Goal: Information Seeking & Learning: Learn about a topic

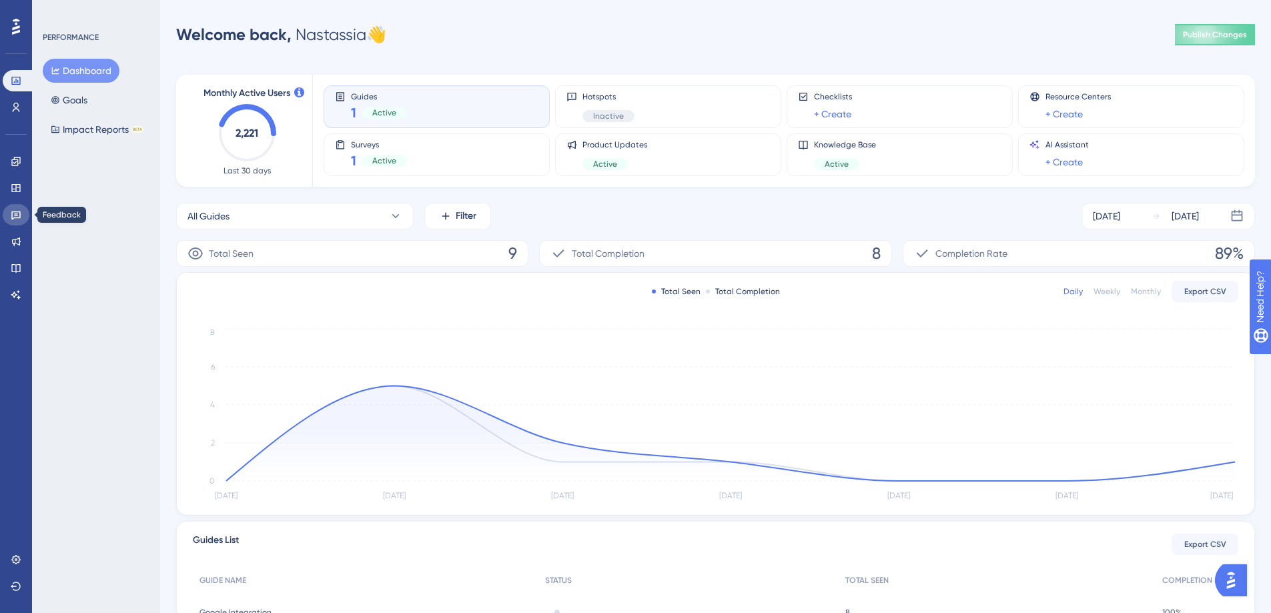
click at [21, 214] on icon at bounding box center [16, 214] width 11 height 11
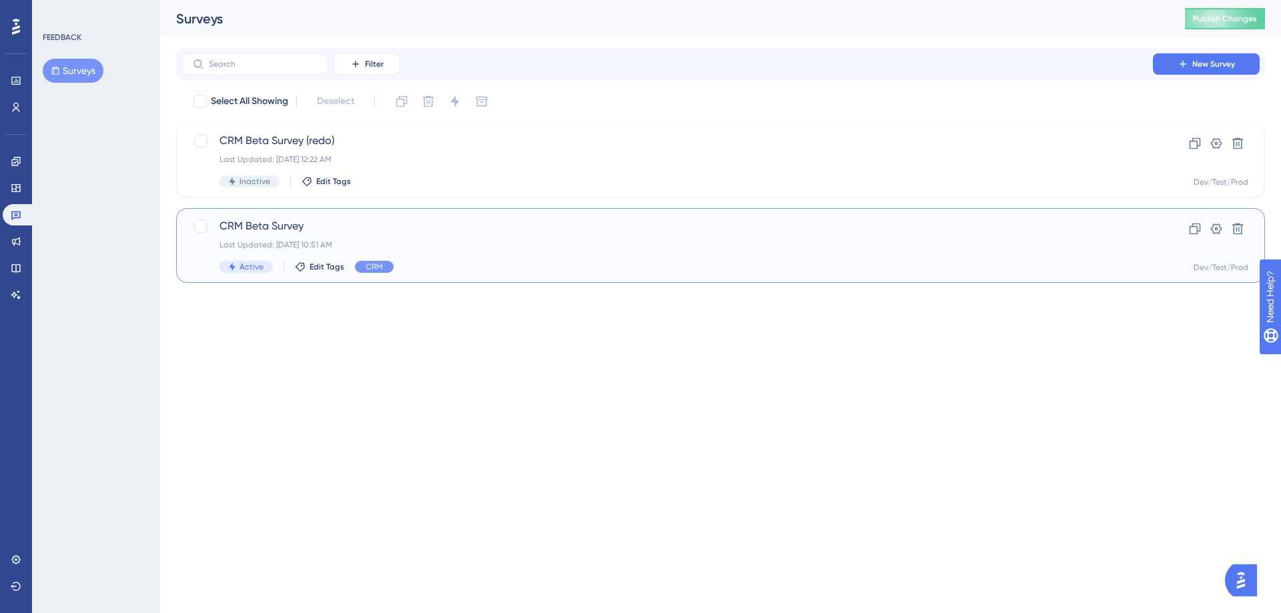
click at [294, 225] on span "CRM Beta Survey" at bounding box center [666, 226] width 895 height 16
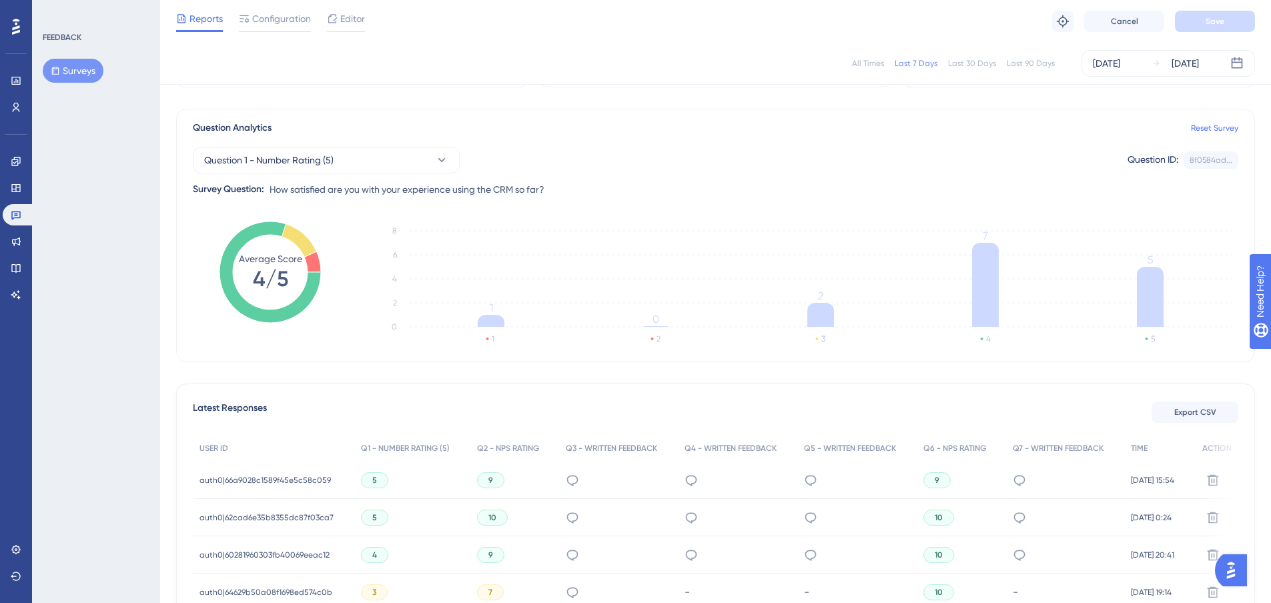
scroll to position [400, 0]
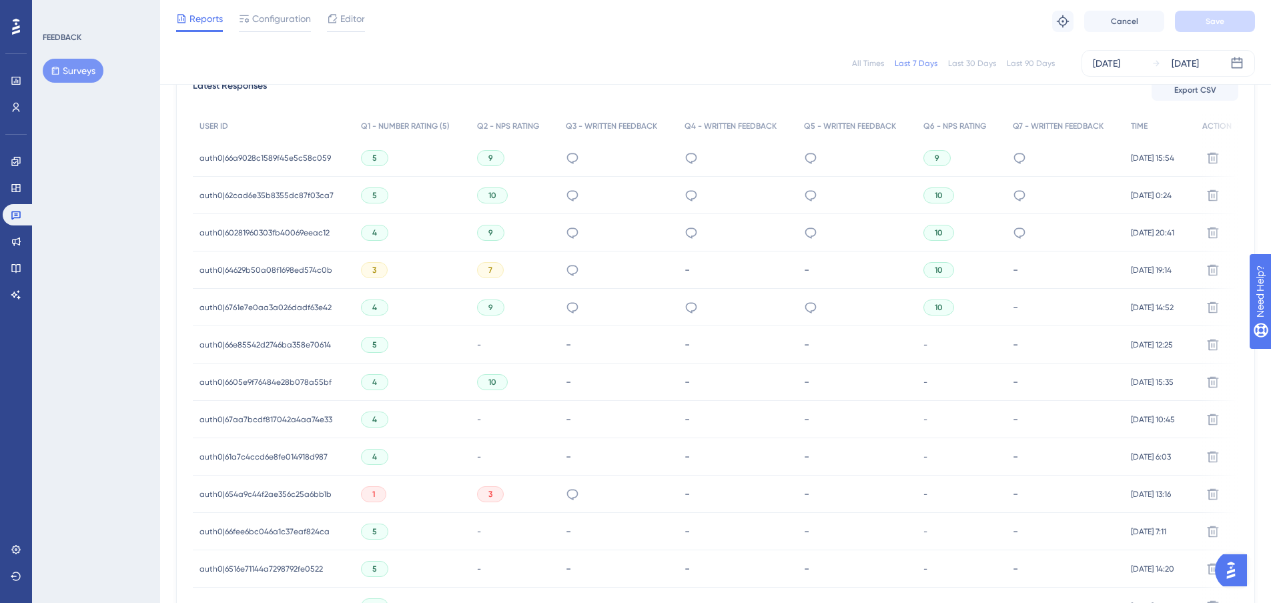
click at [324, 270] on span "auth0|64629b50a08f1698ed574c0b" at bounding box center [265, 270] width 133 height 11
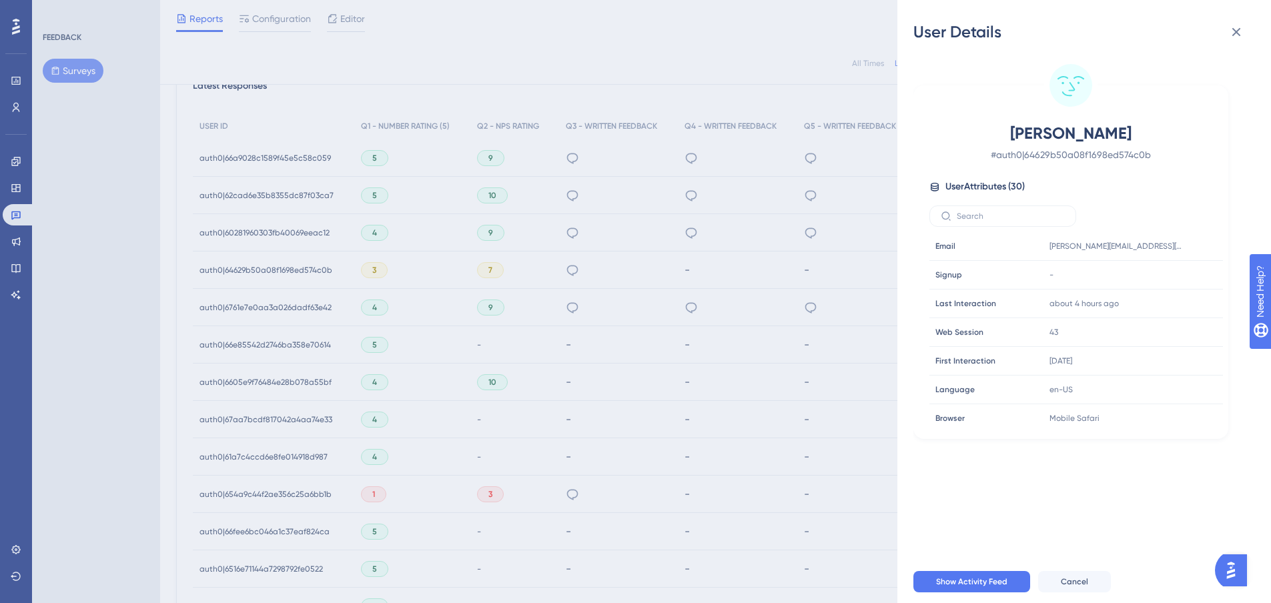
drag, startPoint x: 657, startPoint y: 266, endPoint x: 623, endPoint y: 264, distance: 34.0
click at [0, 0] on div "User Details [PERSON_NAME] # auth0|64629b50a08f1698ed574c0b User Attributes ( 3…" at bounding box center [0, 0] width 0 height 0
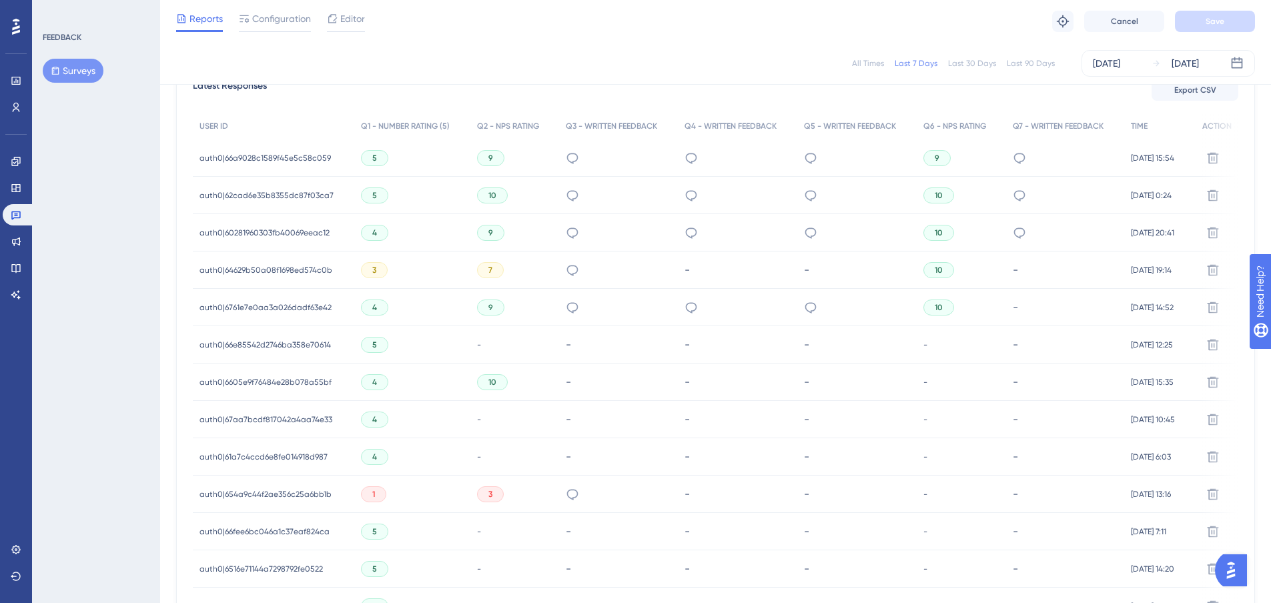
click at [371, 270] on div "3" at bounding box center [374, 270] width 27 height 16
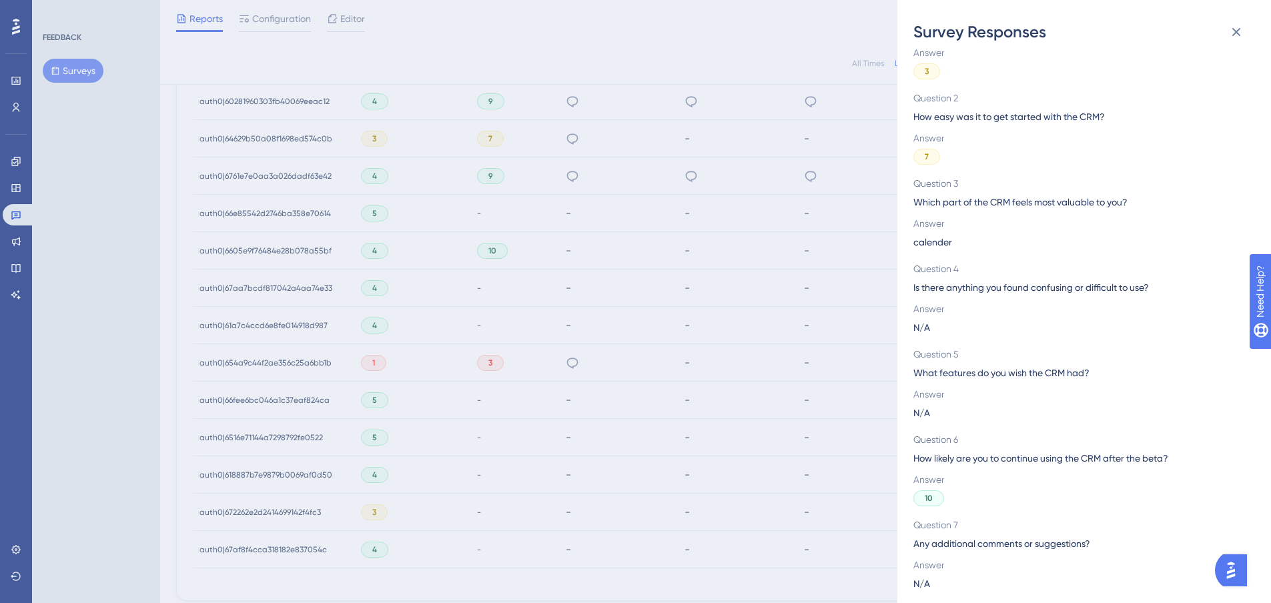
scroll to position [534, 0]
click at [0, 0] on div "Survey Responses auth0|64629b50a08f1698ed574c0b Question 1 How satisfied are yo…" at bounding box center [0, 0] width 0 height 0
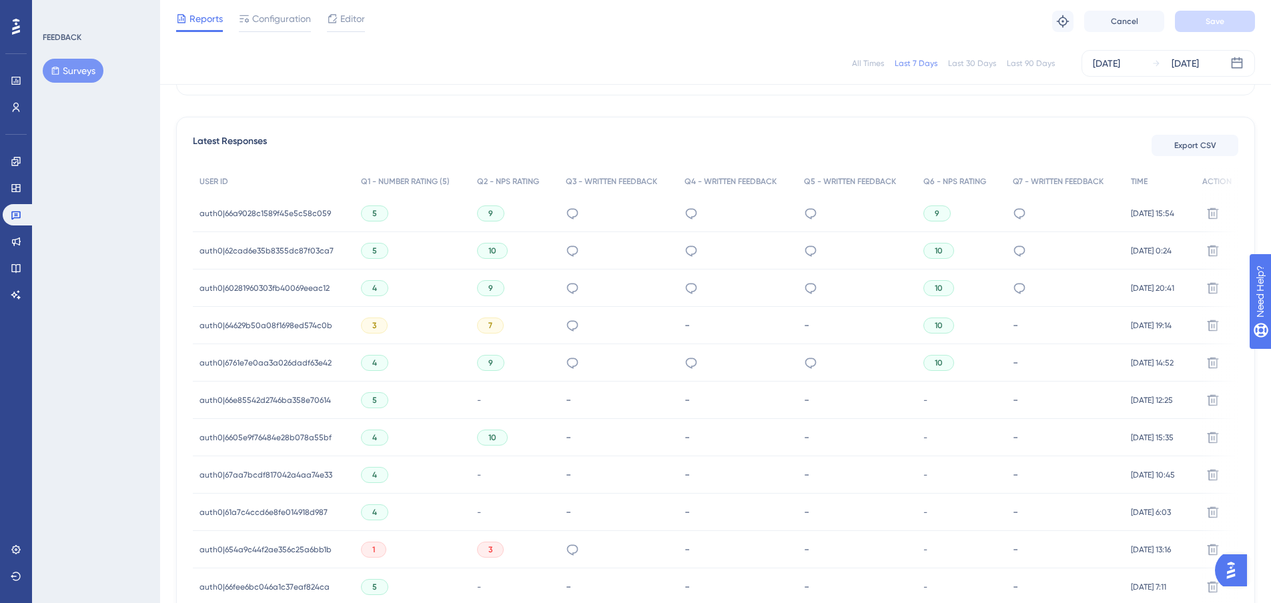
scroll to position [334, 0]
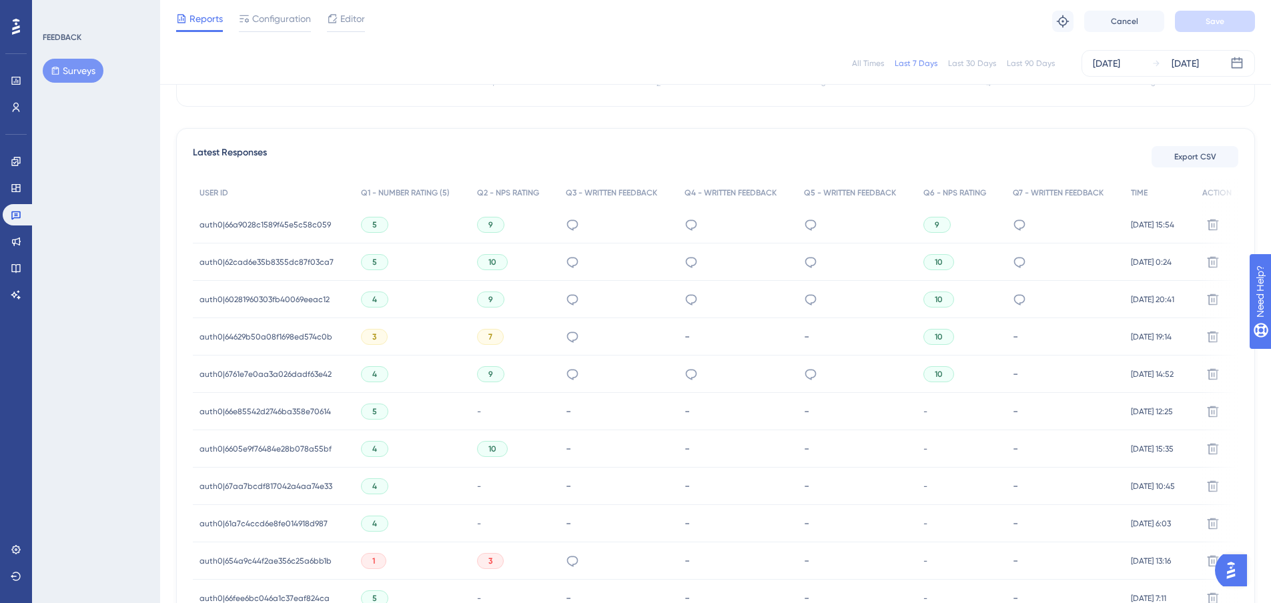
click at [364, 290] on div "4" at bounding box center [412, 299] width 116 height 37
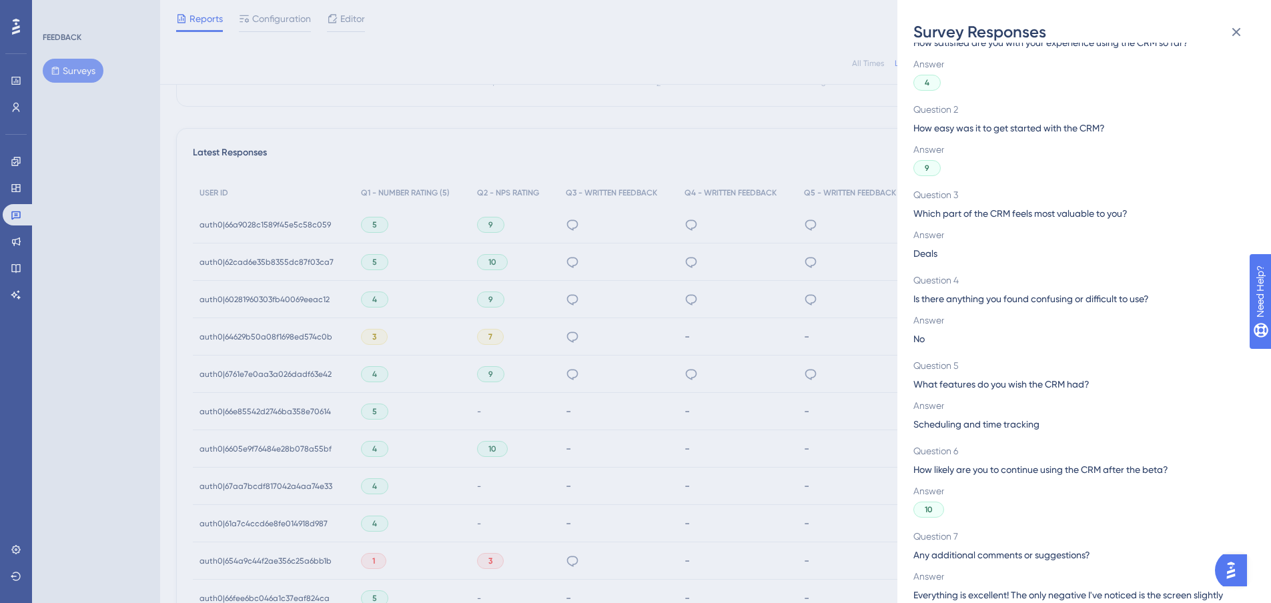
scroll to position [0, 0]
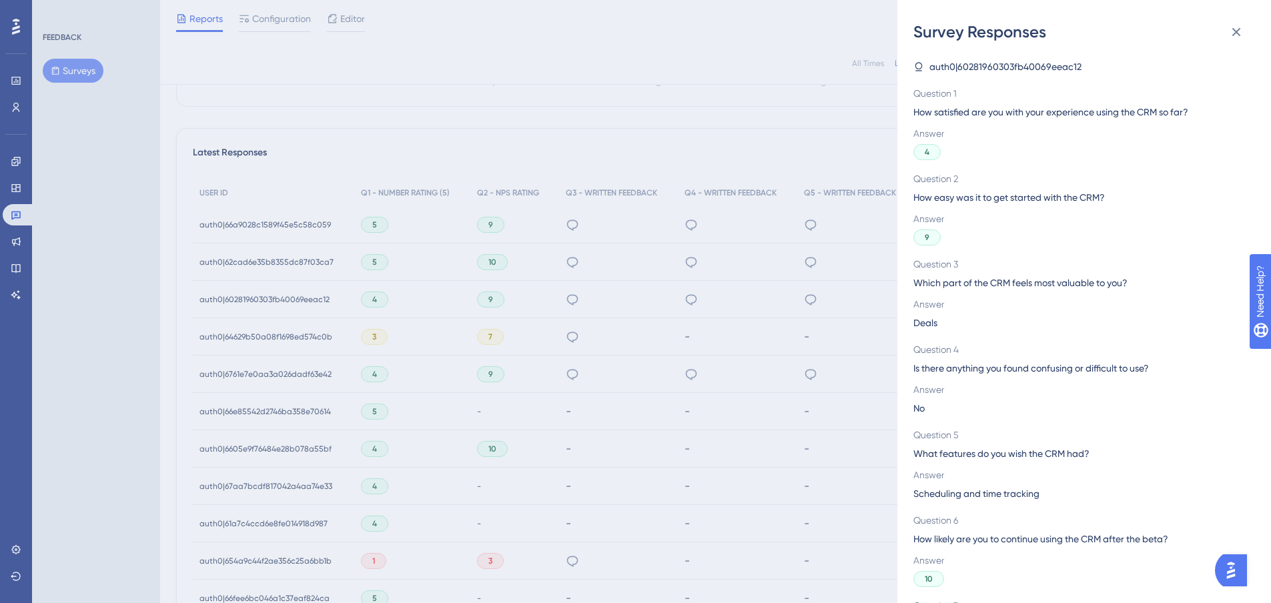
click at [0, 0] on div "Survey Responses auth0|60281960303fb40069eeac12 Question 1 How satisfied are yo…" at bounding box center [0, 0] width 0 height 0
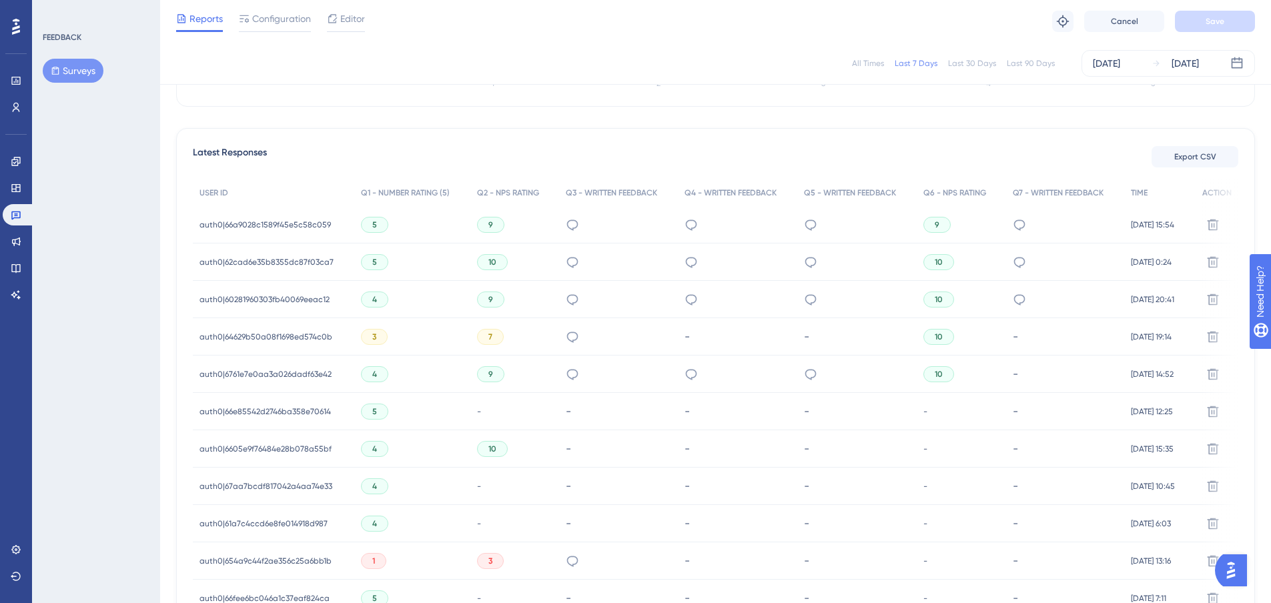
click at [311, 300] on span "auth0|60281960303fb40069eeac12" at bounding box center [264, 299] width 130 height 11
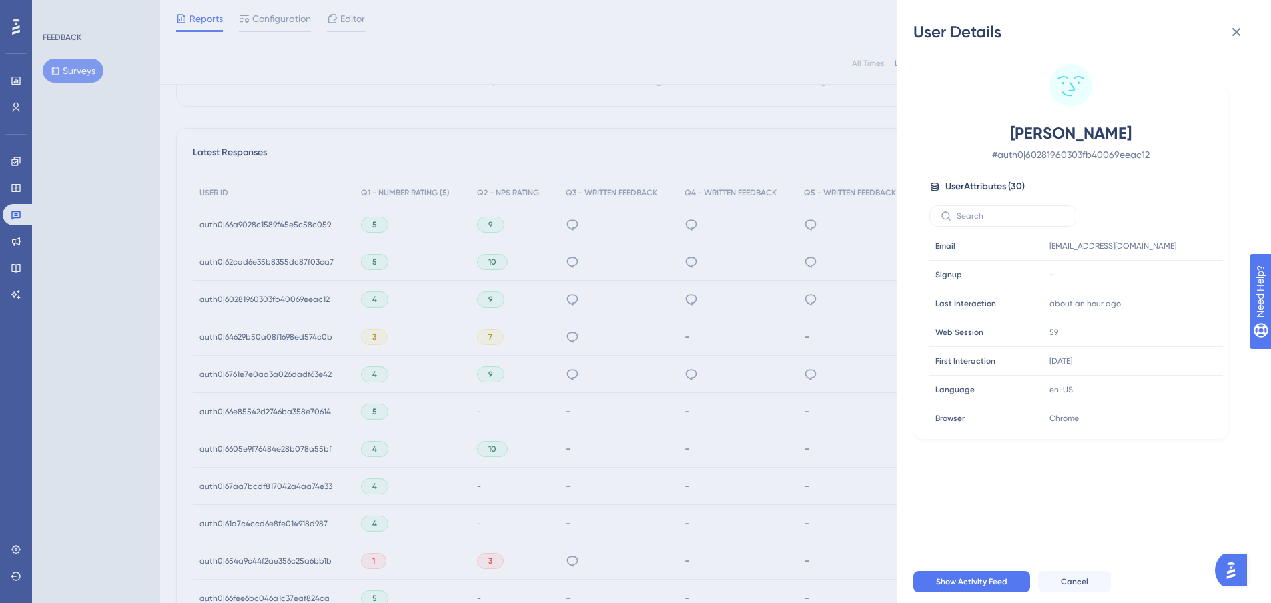
click at [0, 0] on div "User Details [PERSON_NAME] # auth0|60281960303fb40069eeac12 User Attributes ( 3…" at bounding box center [0, 0] width 0 height 0
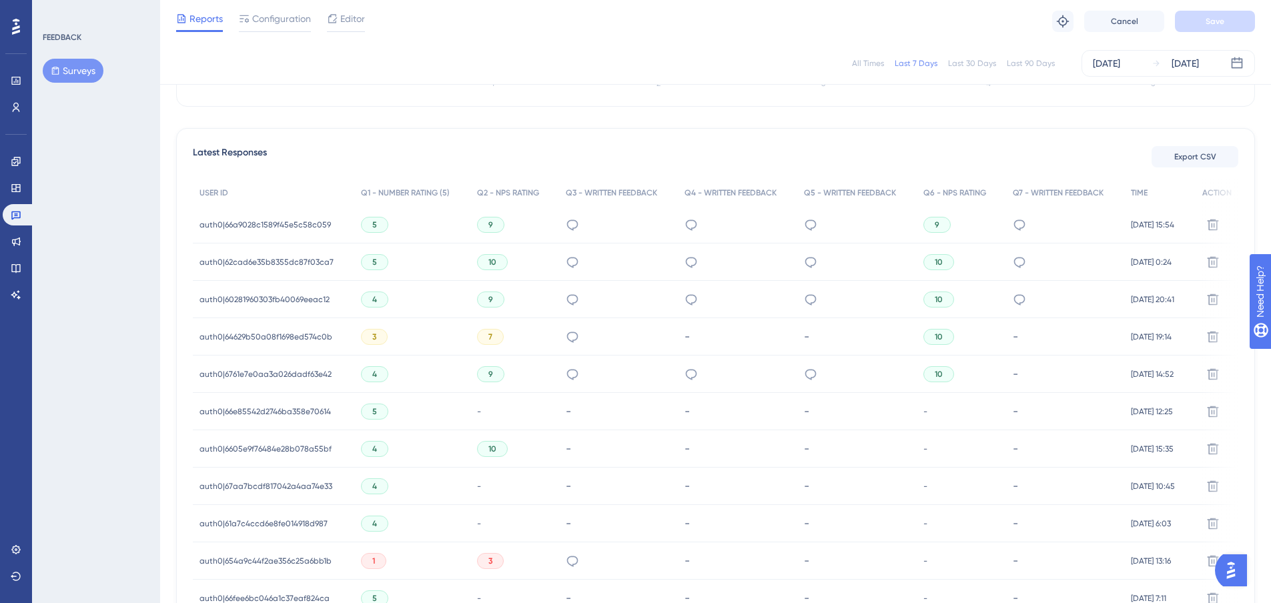
click at [372, 263] on div "5" at bounding box center [374, 262] width 27 height 16
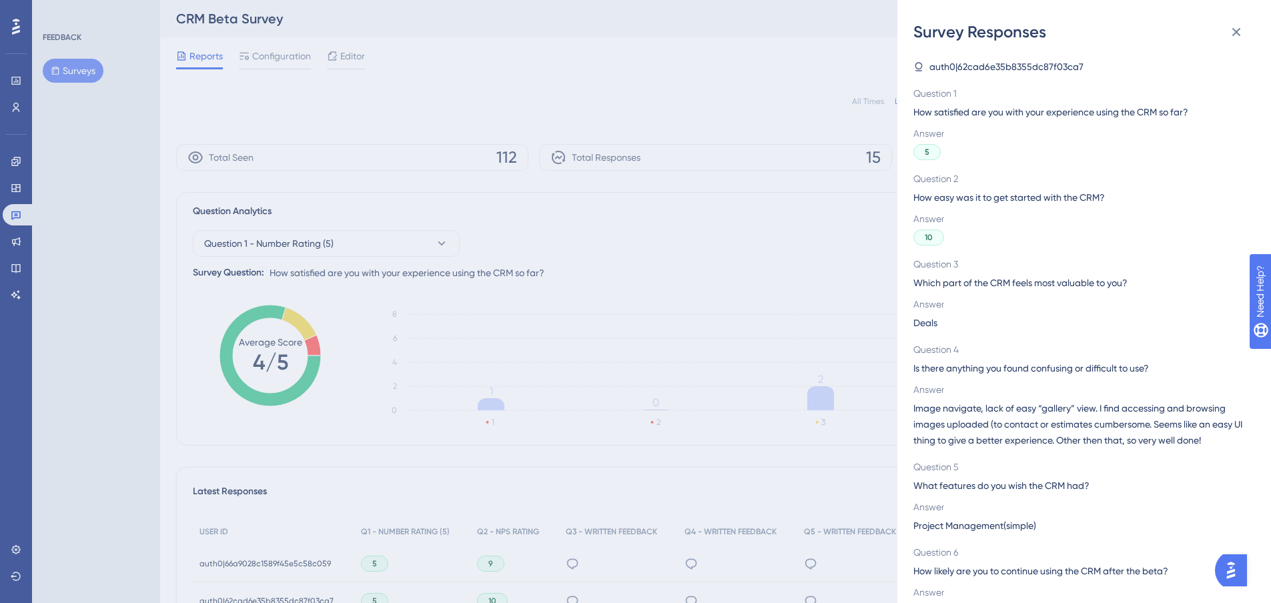
click at [0, 0] on div "Survey Responses auth0|62cad6e35b8355dc87f03ca7 Question 1 How satisfied are yo…" at bounding box center [0, 0] width 0 height 0
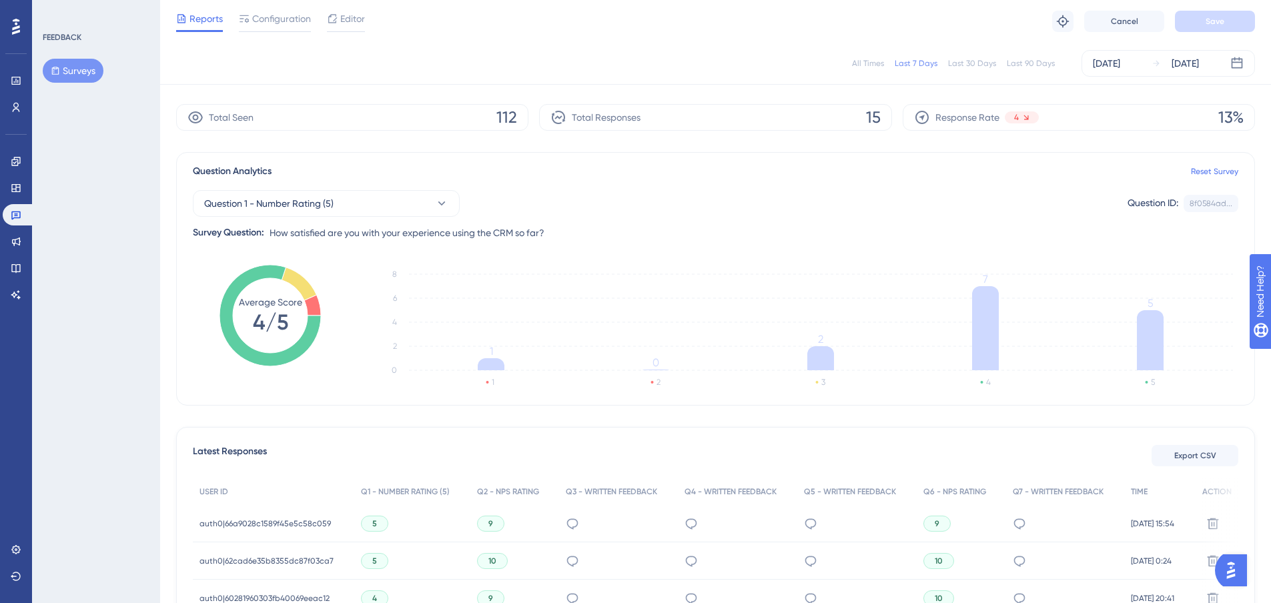
scroll to position [133, 0]
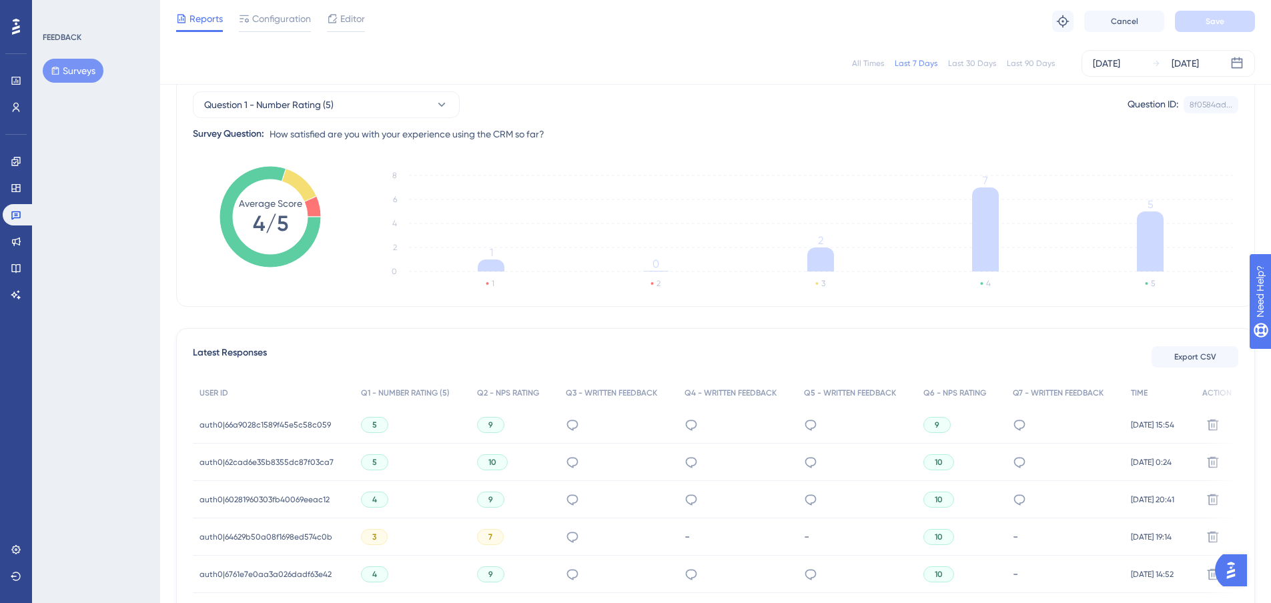
click at [311, 464] on span "auth0|62cad6e35b8355dc87f03ca7" at bounding box center [266, 462] width 134 height 11
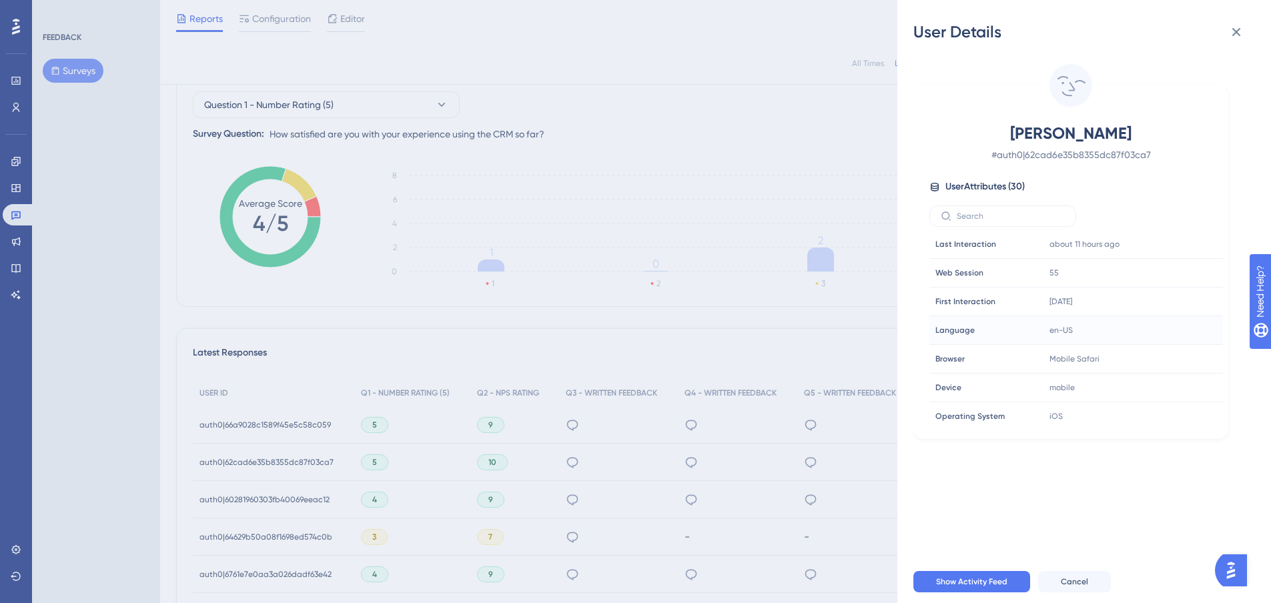
scroll to position [267, 0]
click at [0, 0] on div "User Details [PERSON_NAME] # auth0|62cad6e35b8355dc87f03ca7 User Attributes ( 3…" at bounding box center [0, 0] width 0 height 0
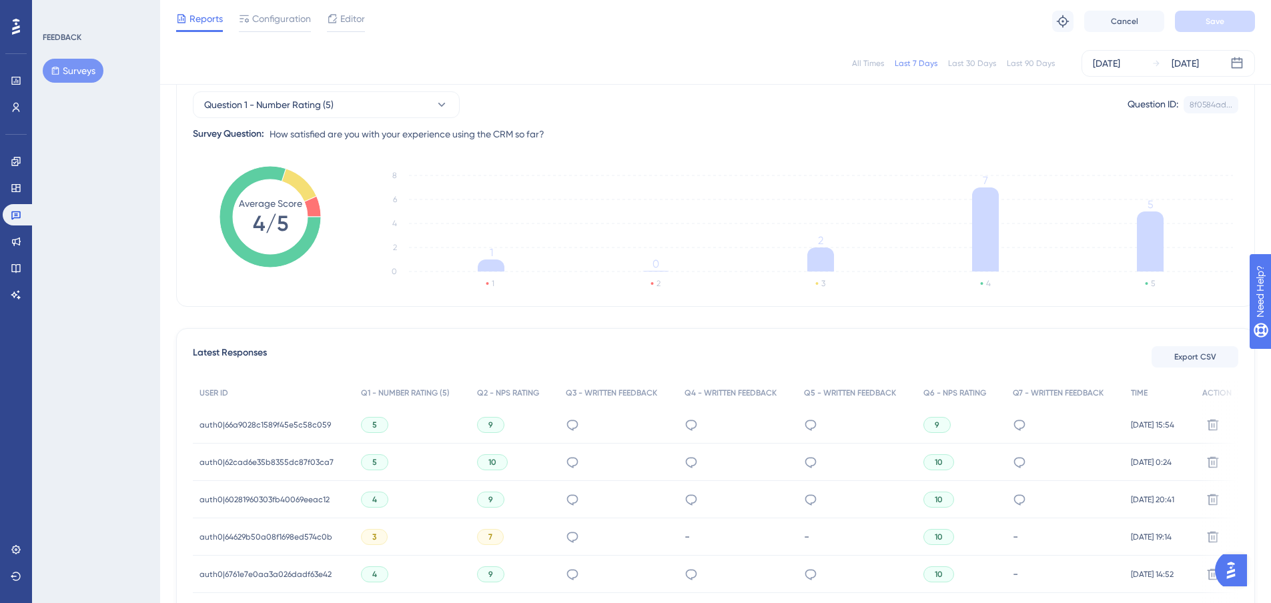
click at [370, 462] on div "5" at bounding box center [374, 462] width 27 height 16
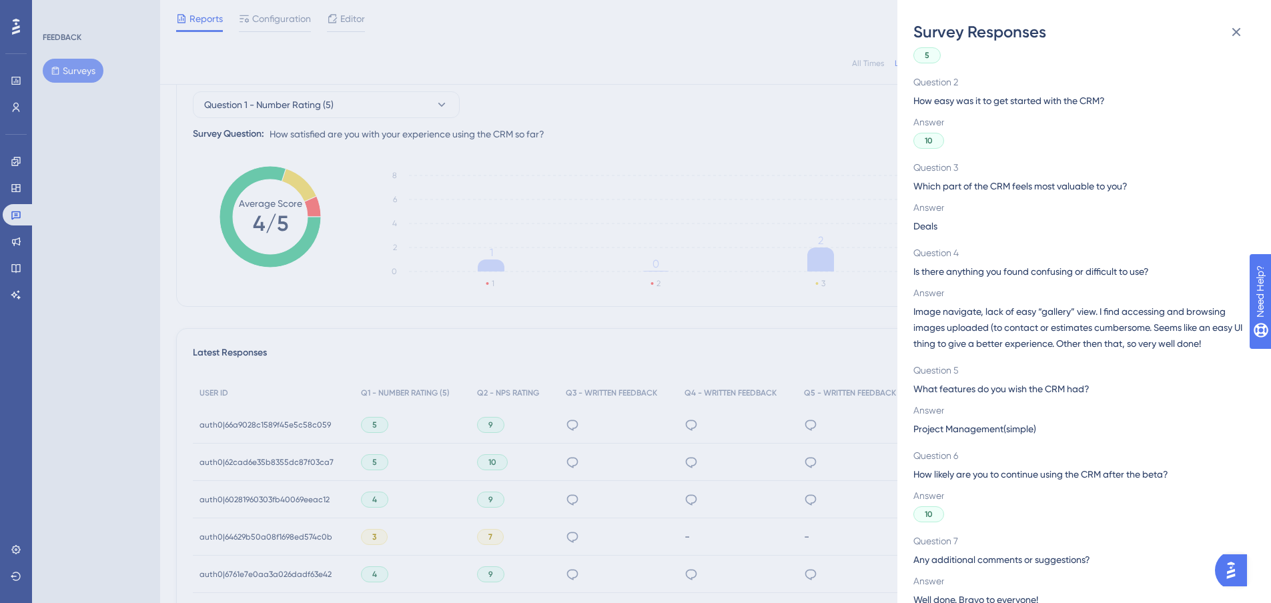
scroll to position [113, 0]
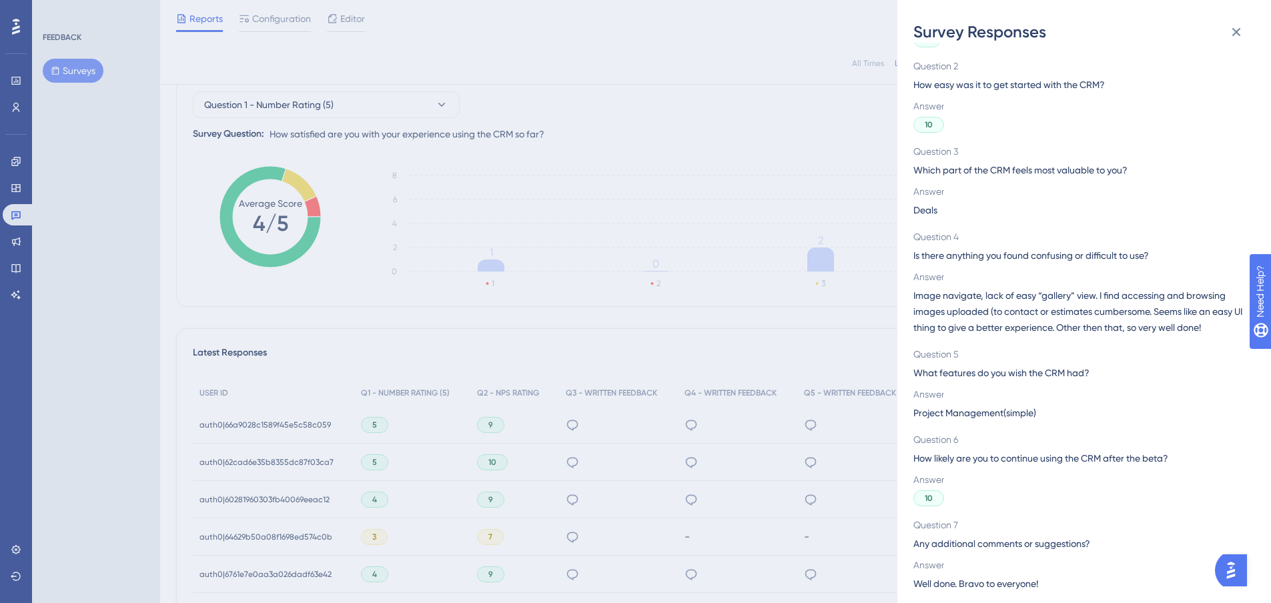
click at [0, 0] on div "Survey Responses auth0|62cad6e35b8355dc87f03ca7 Question 1 How satisfied are yo…" at bounding box center [0, 0] width 0 height 0
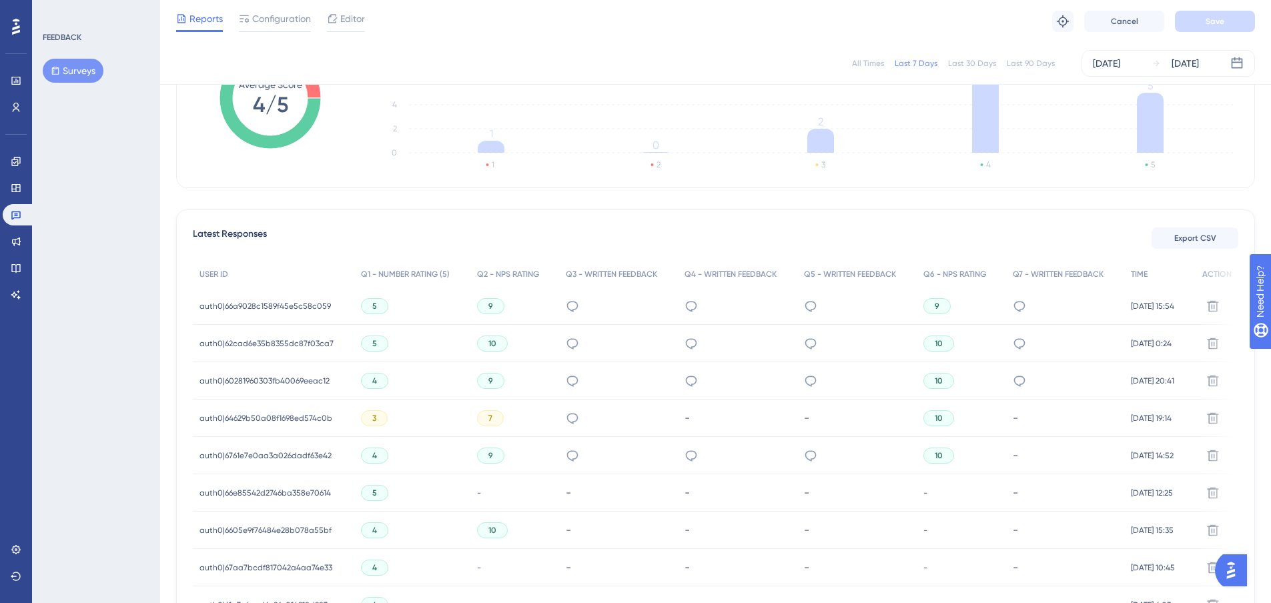
scroll to position [267, 0]
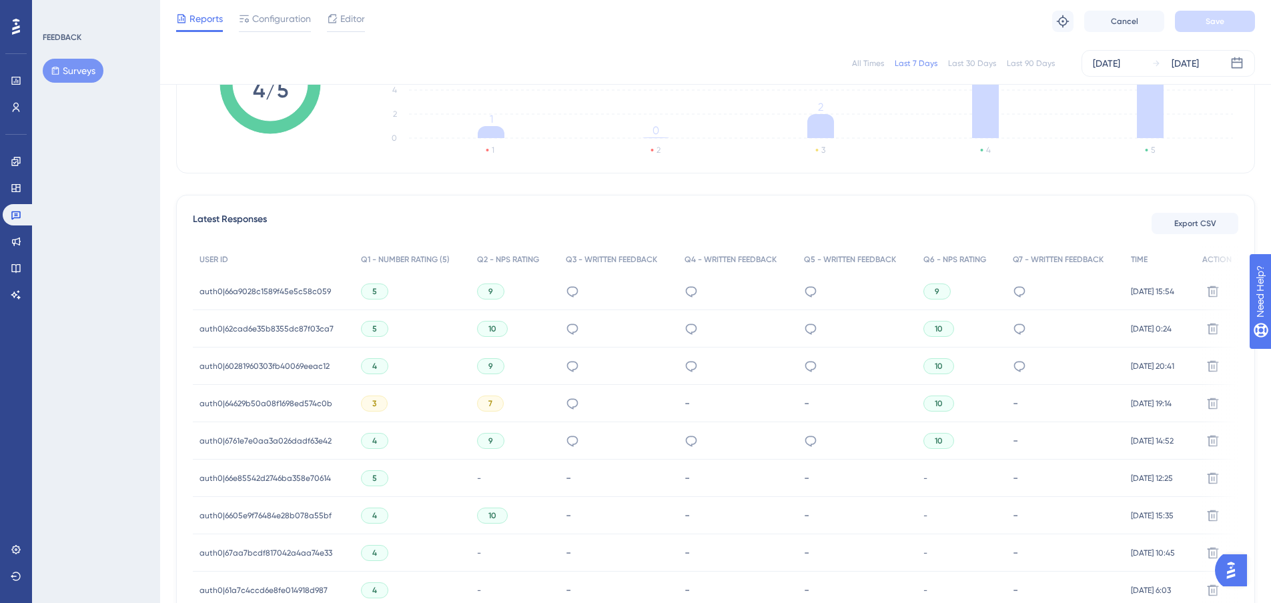
click at [372, 325] on span "5" at bounding box center [374, 329] width 5 height 11
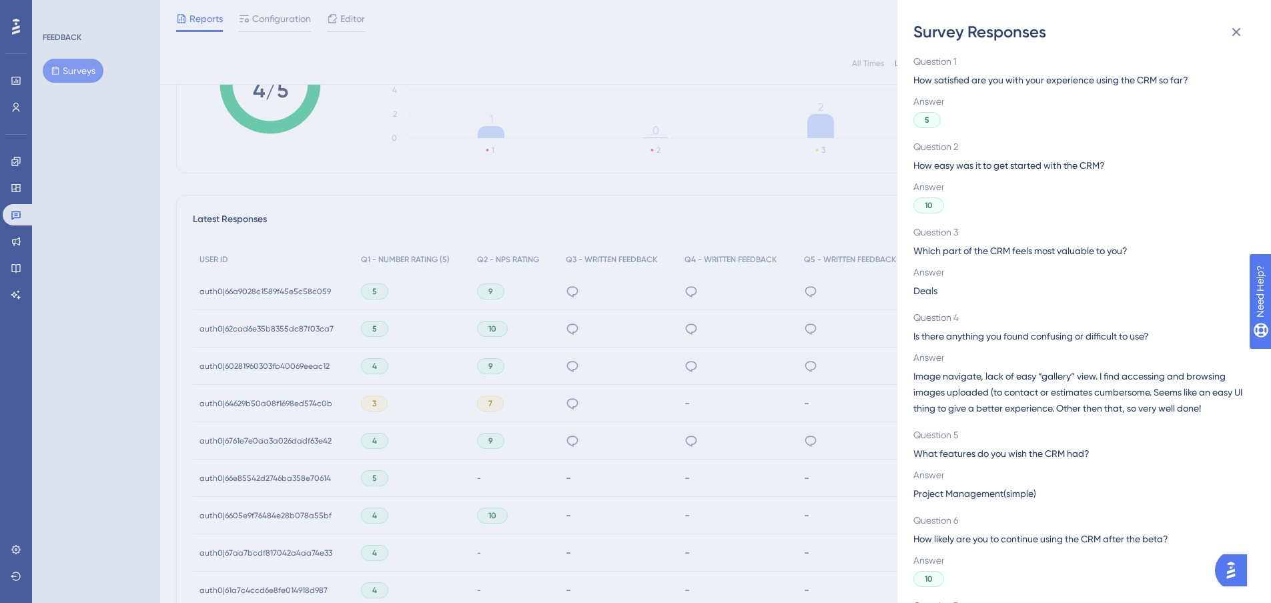
scroll to position [113, 0]
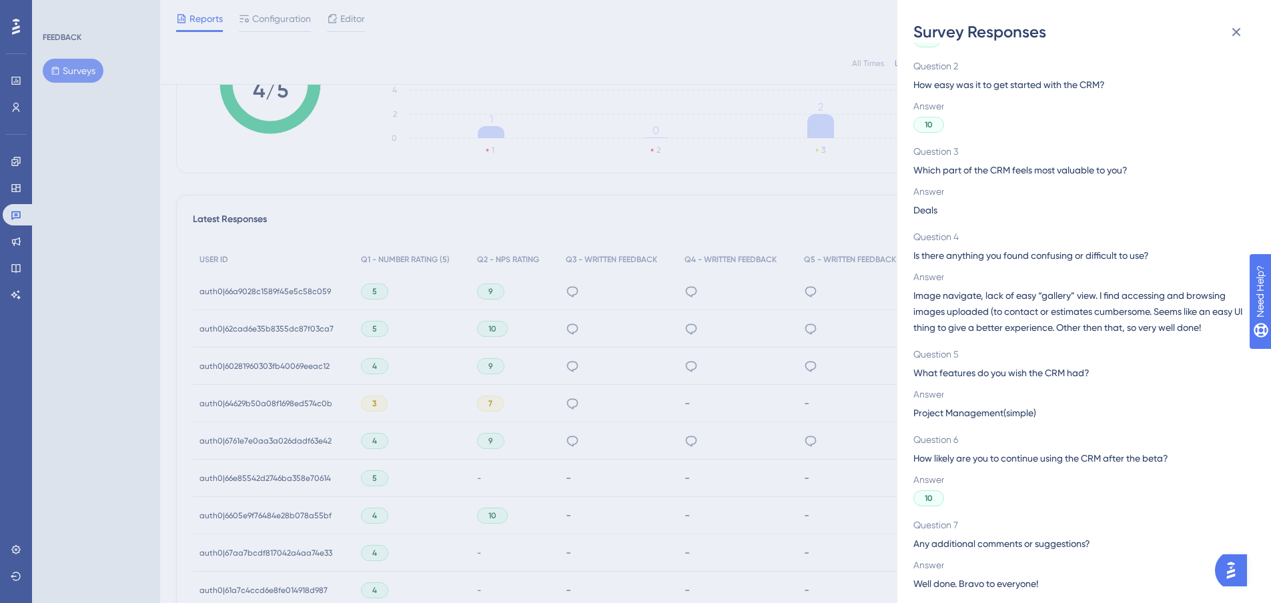
click at [0, 0] on div "Survey Responses auth0|62cad6e35b8355dc87f03ca7 Question 1 How satisfied are yo…" at bounding box center [0, 0] width 0 height 0
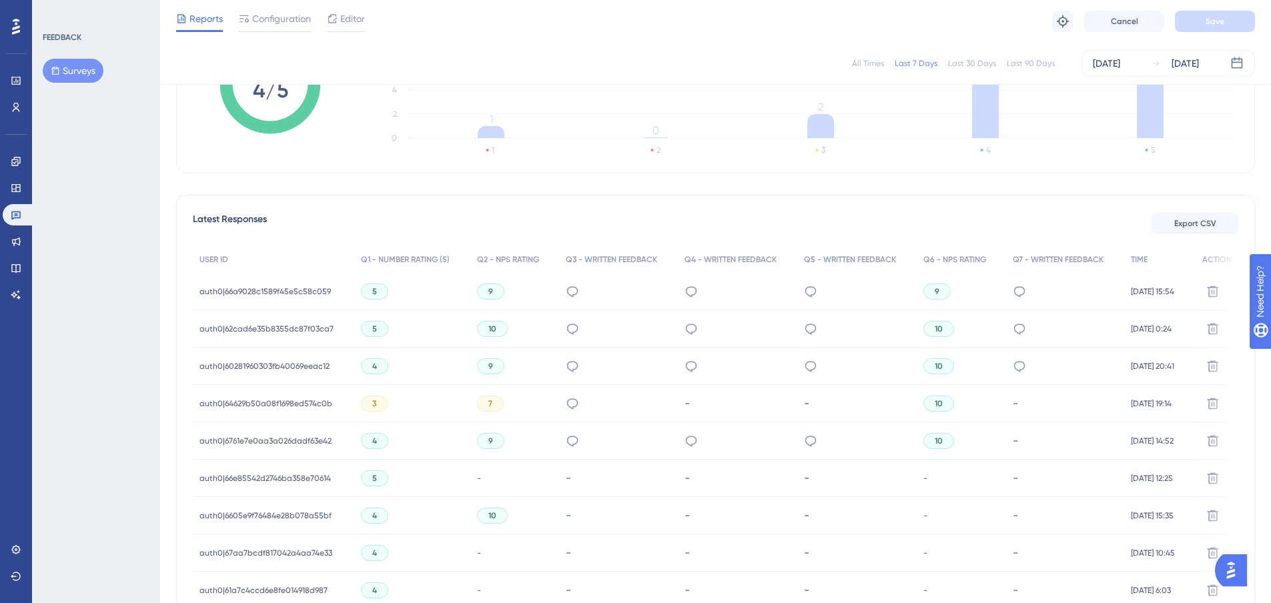
click at [371, 292] on div "5" at bounding box center [374, 292] width 27 height 16
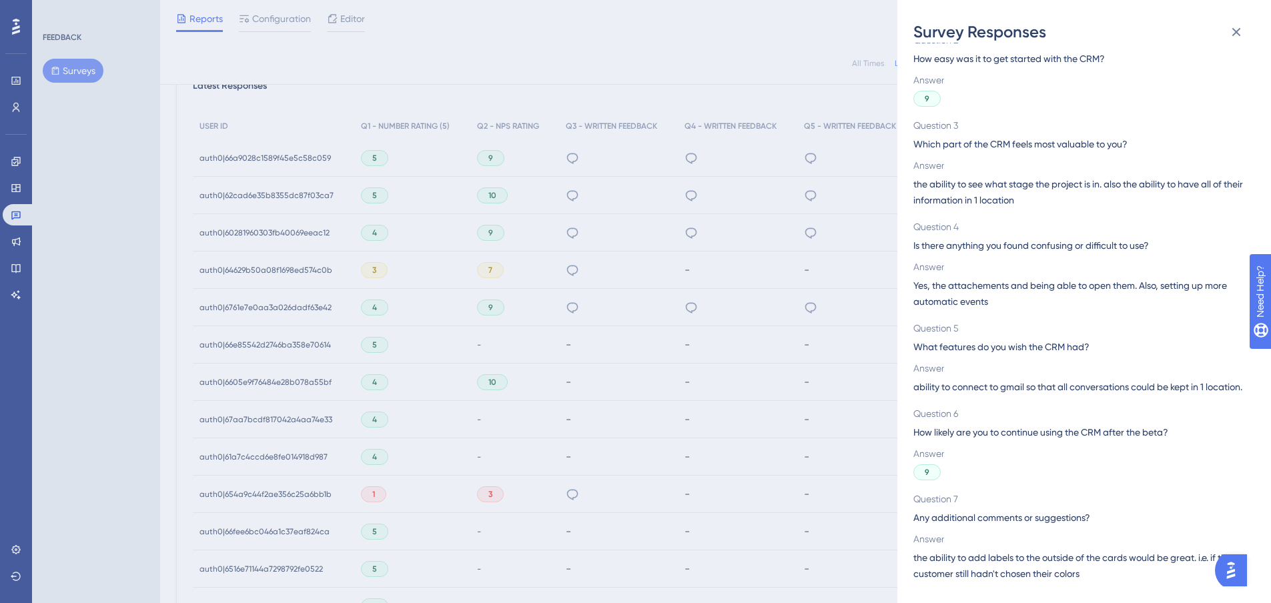
scroll to position [145, 0]
click at [0, 0] on div "Survey Responses auth0|66a9028c1589f45e5c58c059 Question 1 How satisfied are yo…" at bounding box center [0, 0] width 0 height 0
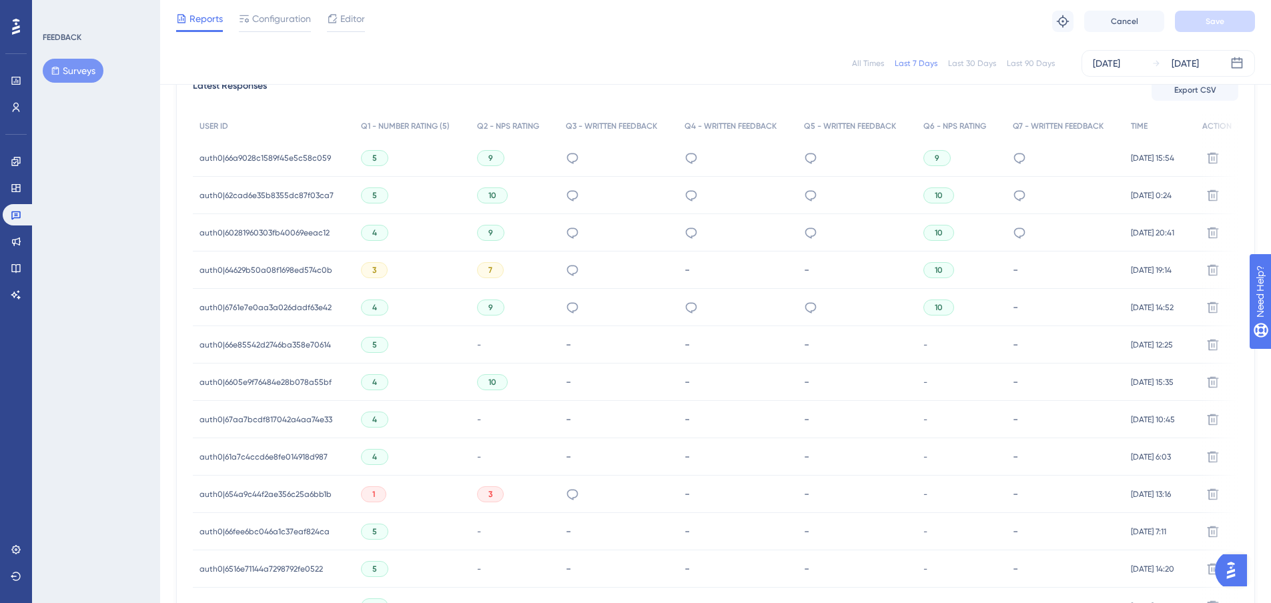
click at [306, 160] on span "auth0|66a9028c1589f45e5c58c059" at bounding box center [264, 158] width 131 height 11
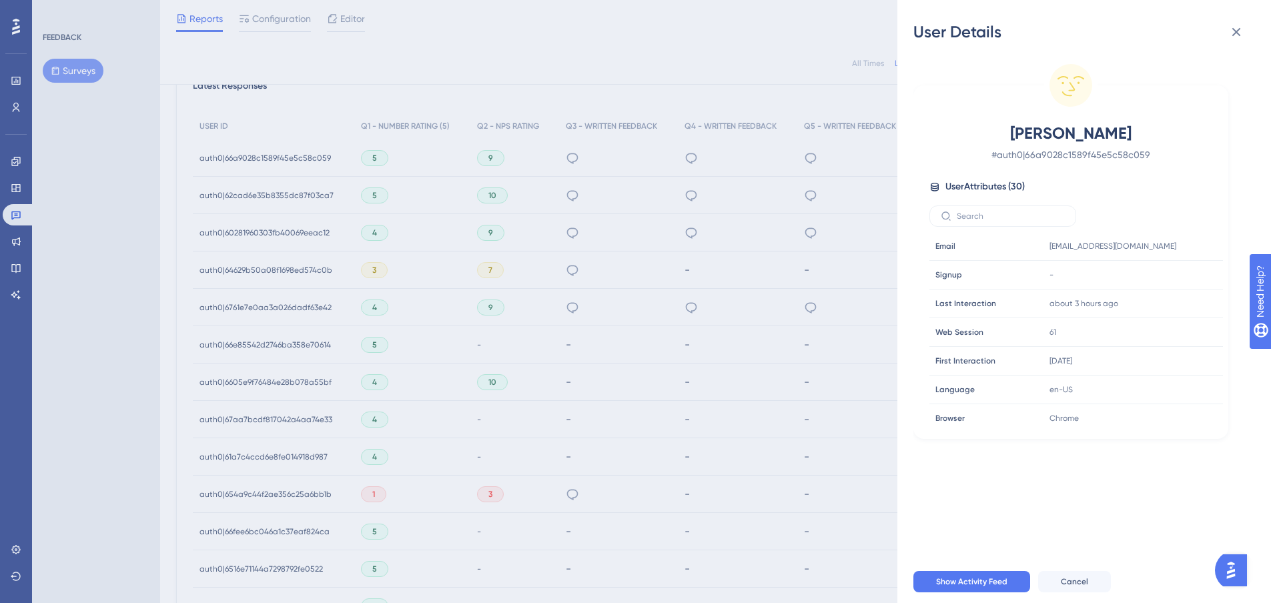
click at [0, 0] on div "User Details [PERSON_NAME] # auth0|66a9028c1589f45e5c58c059 User Attributes ( 3…" at bounding box center [0, 0] width 0 height 0
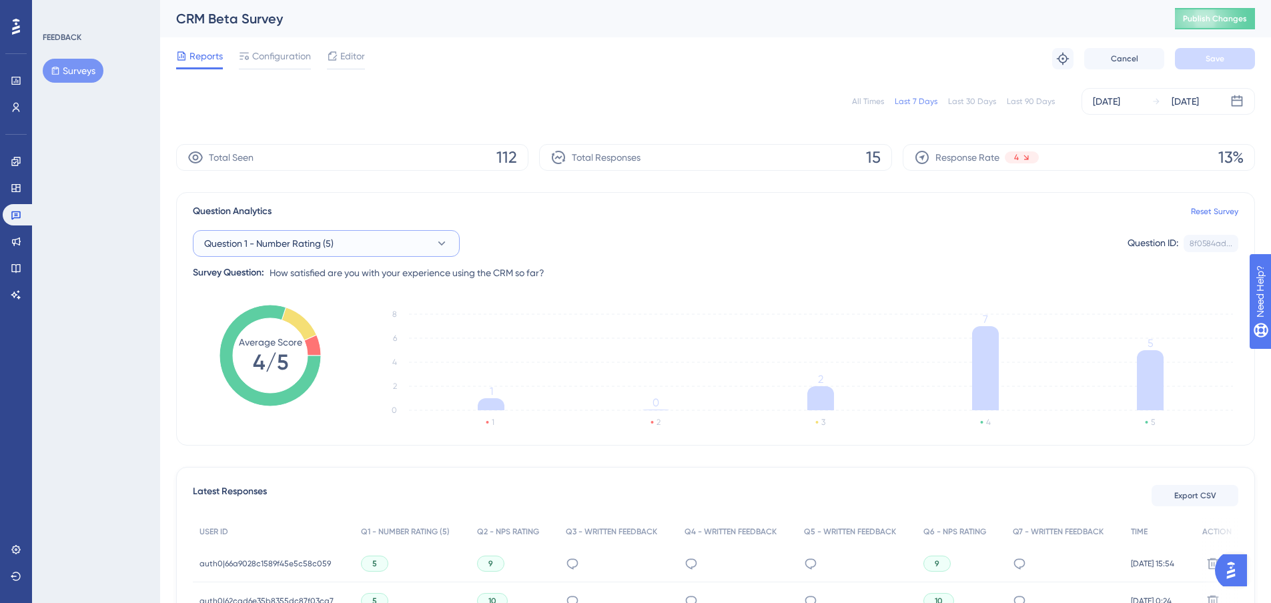
click at [415, 245] on button "Question 1 - Number Rating (5)" at bounding box center [326, 243] width 267 height 27
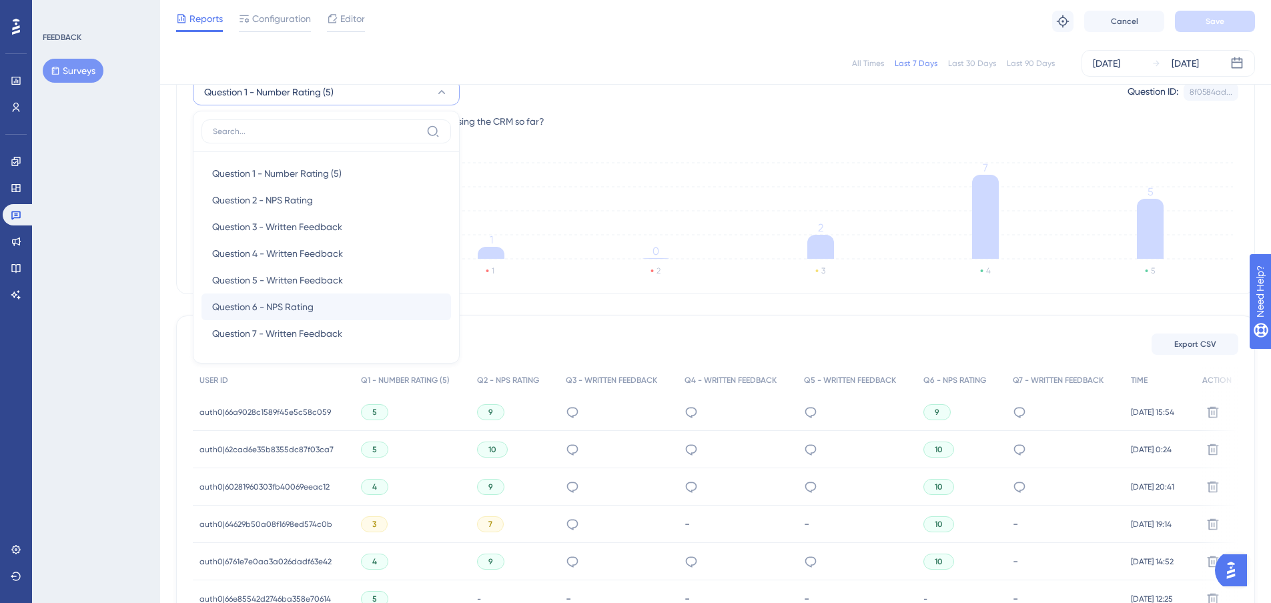
scroll to position [152, 0]
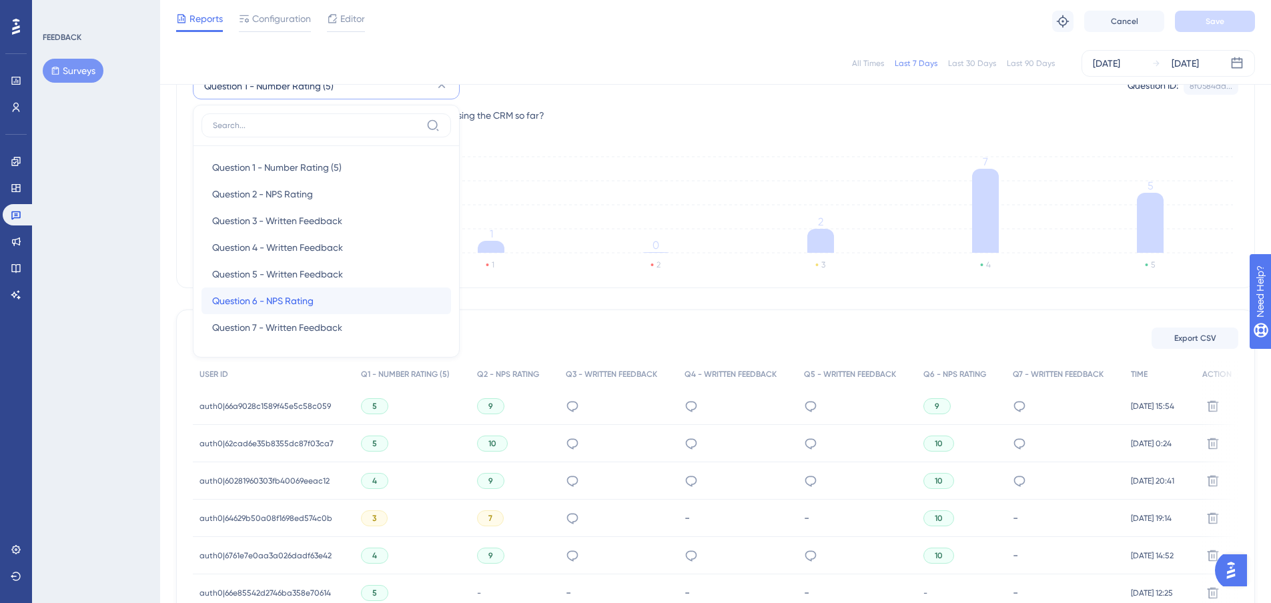
click at [316, 304] on div "Question 6 - NPS Rating Question 6 - NPS Rating" at bounding box center [326, 301] width 228 height 27
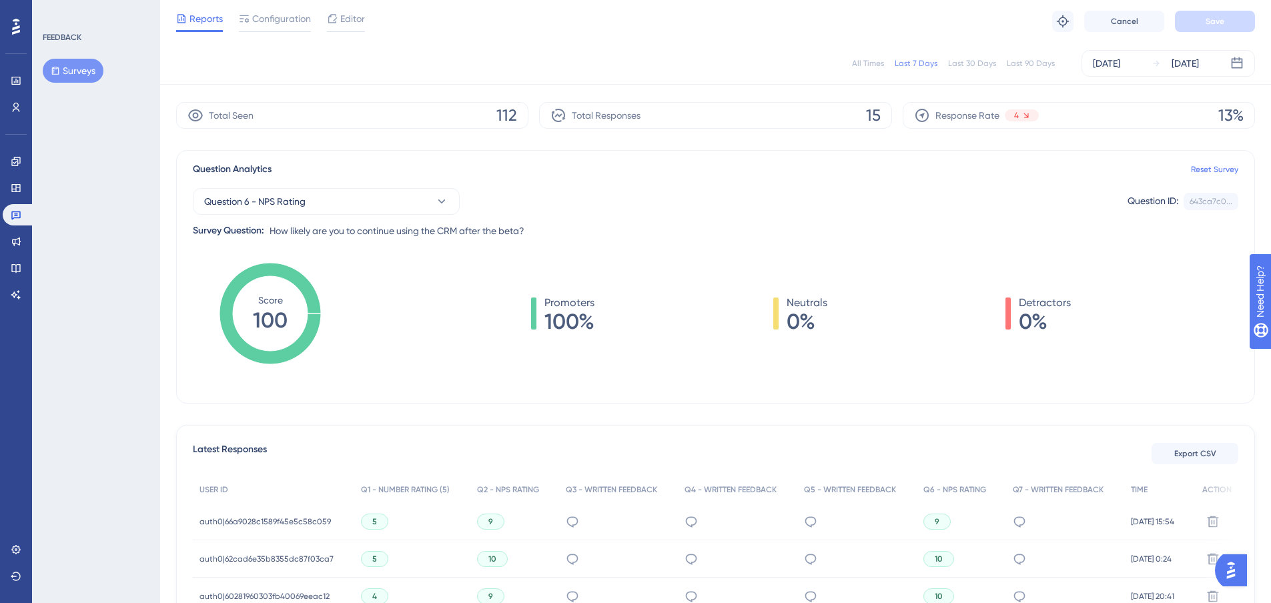
scroll to position [19, 0]
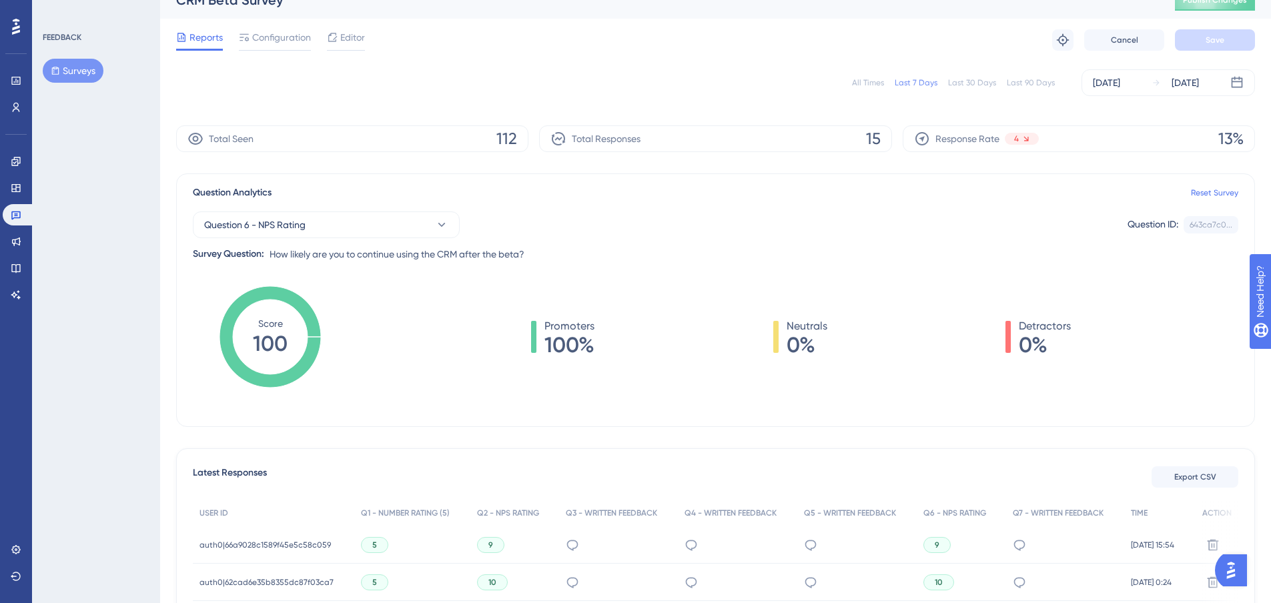
click at [312, 322] on icon at bounding box center [269, 336] width 101 height 101
click at [429, 237] on button "Question 6 - NPS Rating" at bounding box center [326, 224] width 267 height 27
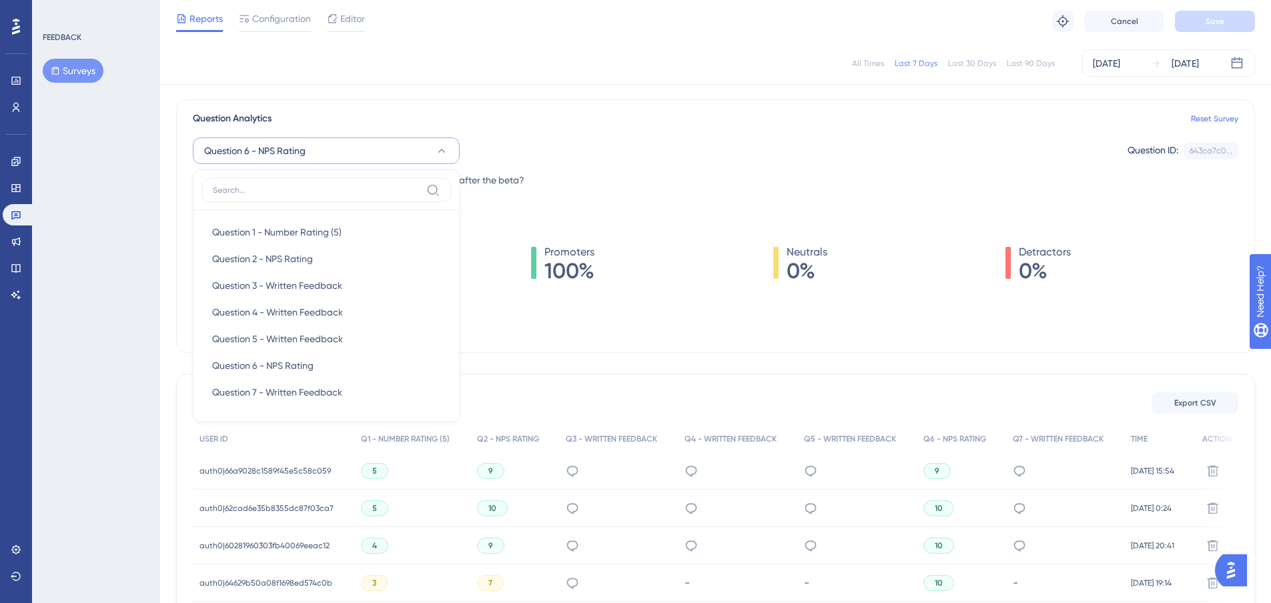
click at [656, 270] on div "Promoters 100% Neutrals 0% Detractors 0%" at bounding box center [801, 262] width 875 height 37
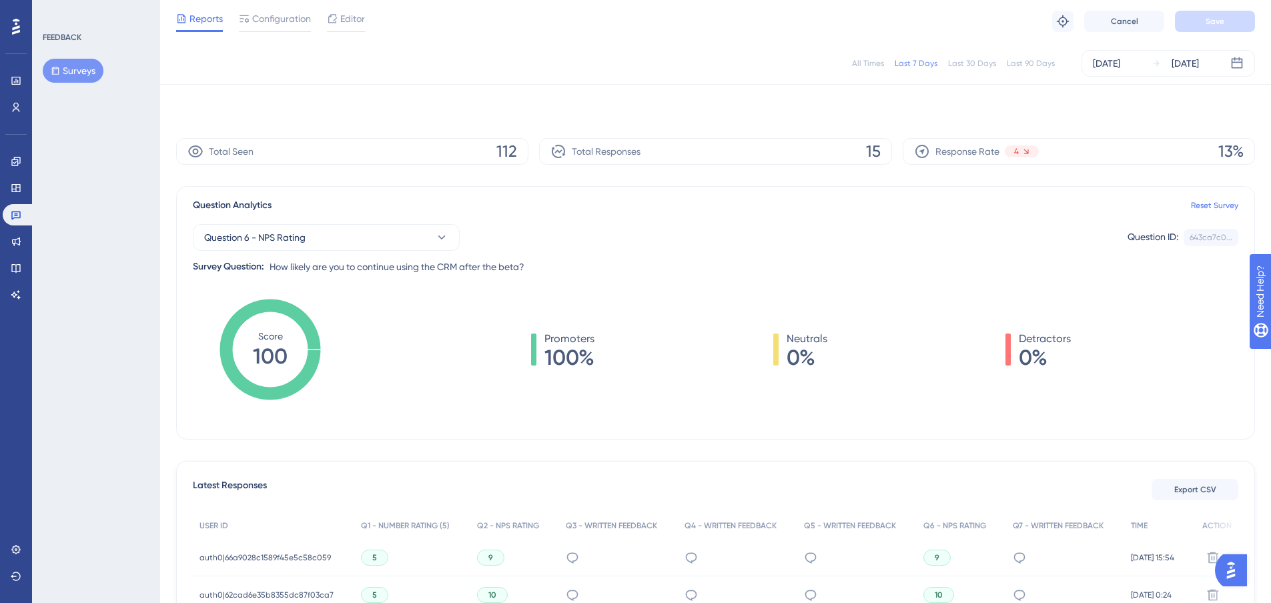
scroll to position [0, 0]
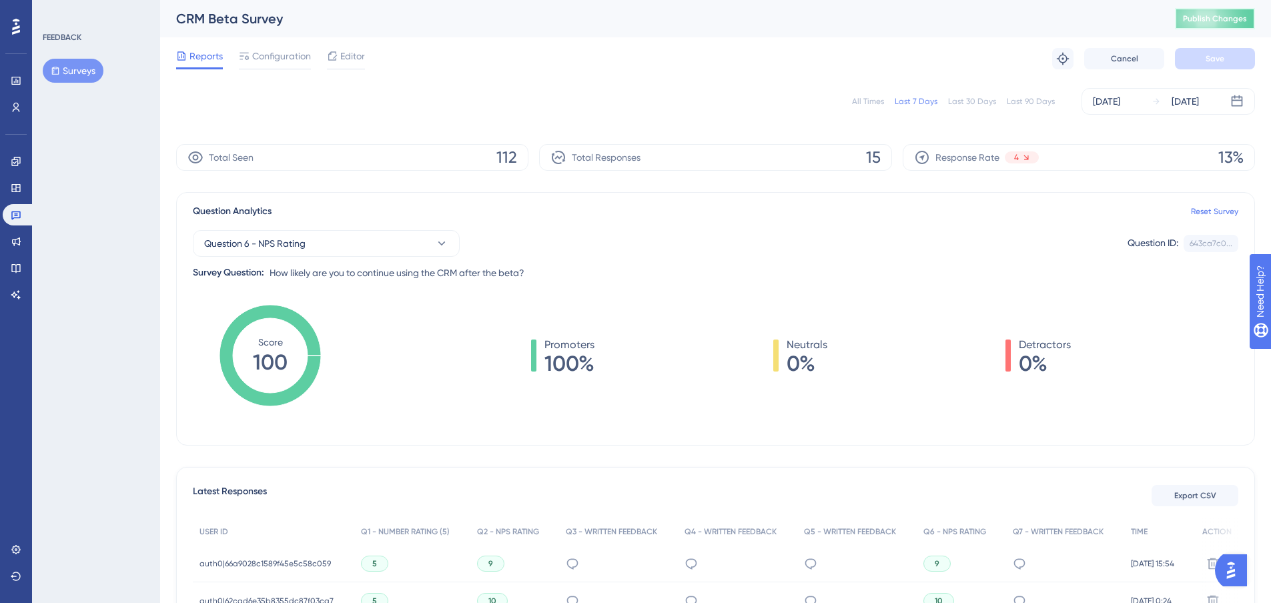
click at [1203, 15] on span "Publish Changes" at bounding box center [1215, 18] width 64 height 11
click at [425, 250] on button "Question 6 - NPS Rating" at bounding box center [326, 243] width 267 height 27
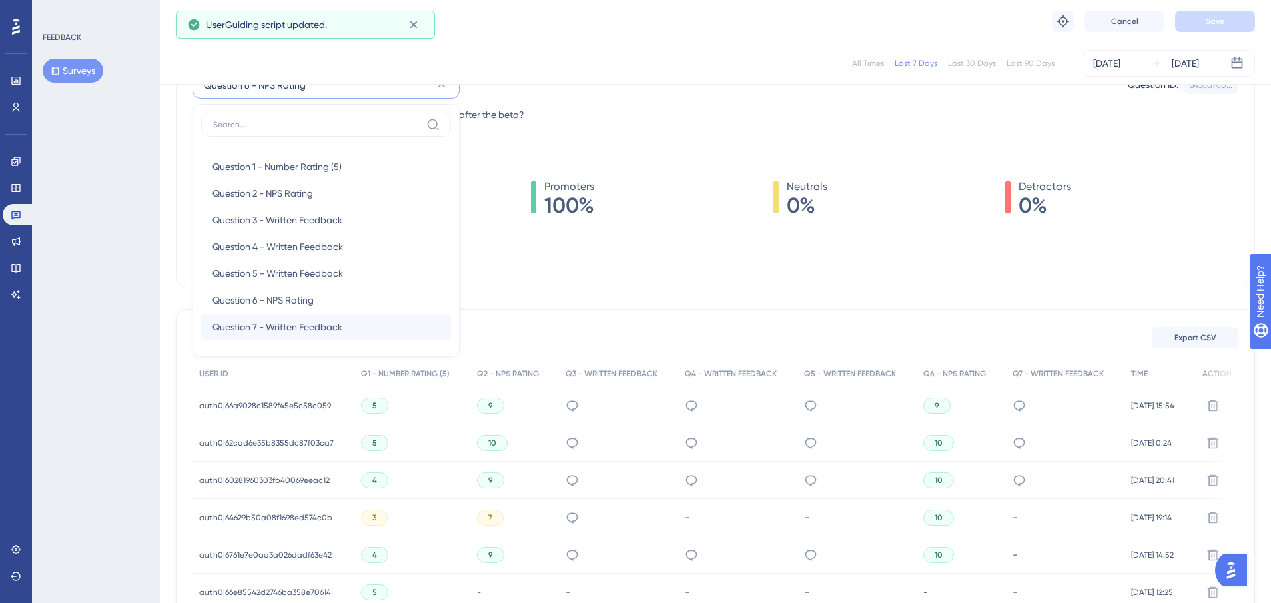
scroll to position [153, 0]
click at [334, 321] on span "Question 7 - Written Feedback" at bounding box center [277, 326] width 130 height 16
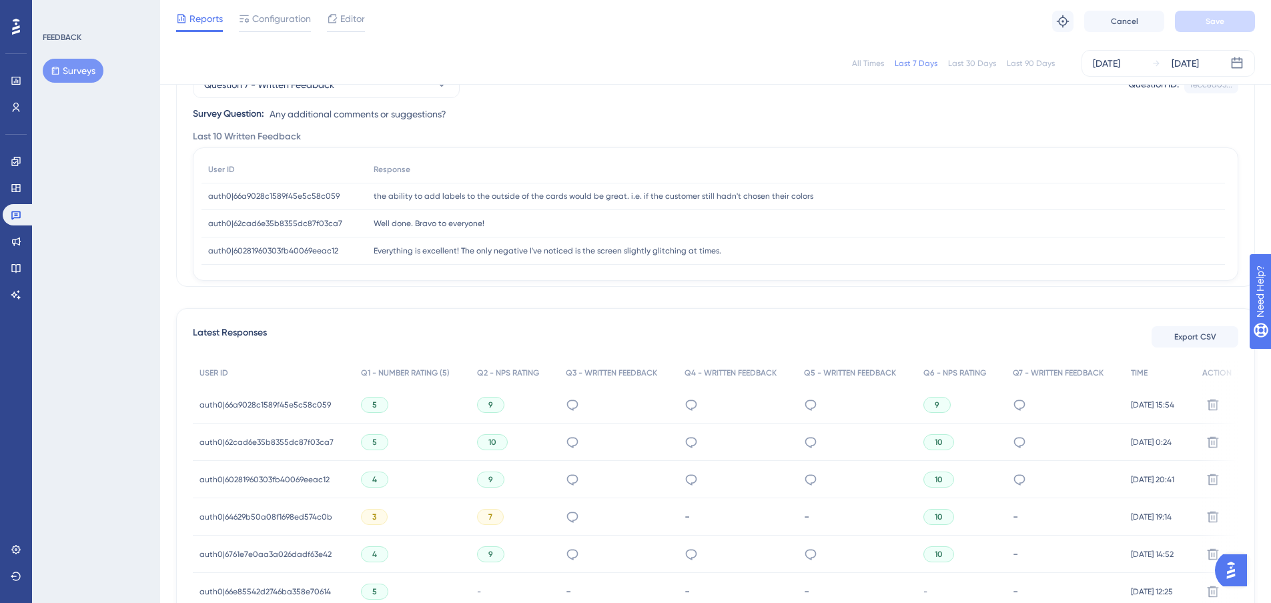
click at [324, 252] on span "auth0|60281960303fb40069eeac12" at bounding box center [273, 251] width 130 height 11
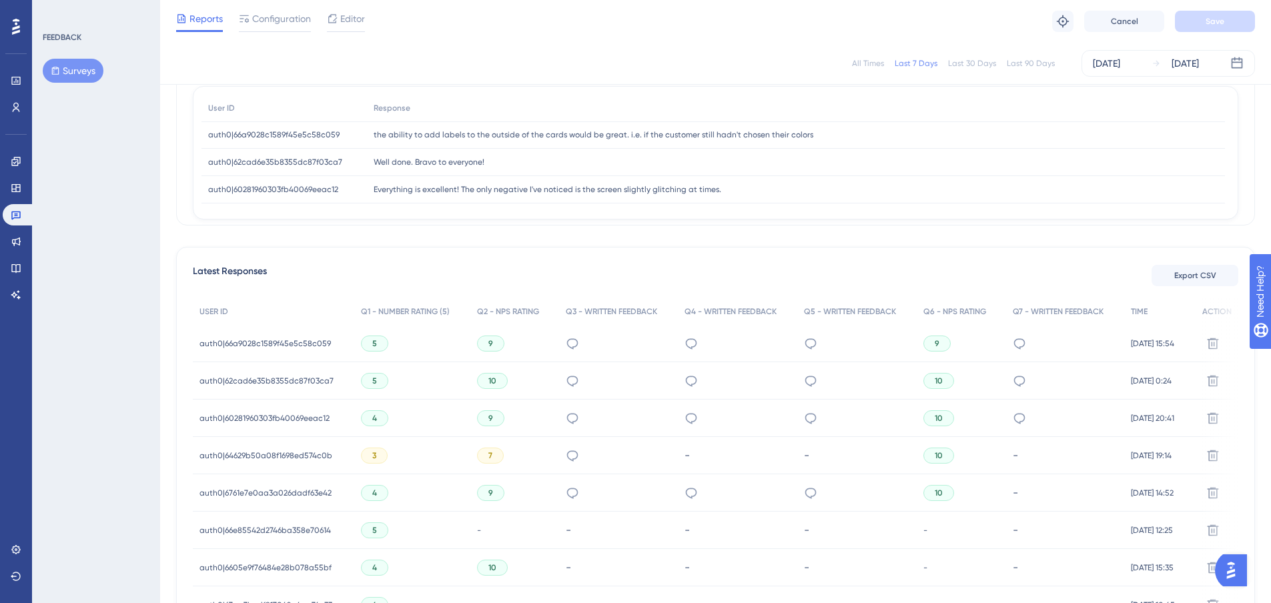
scroll to position [220, 0]
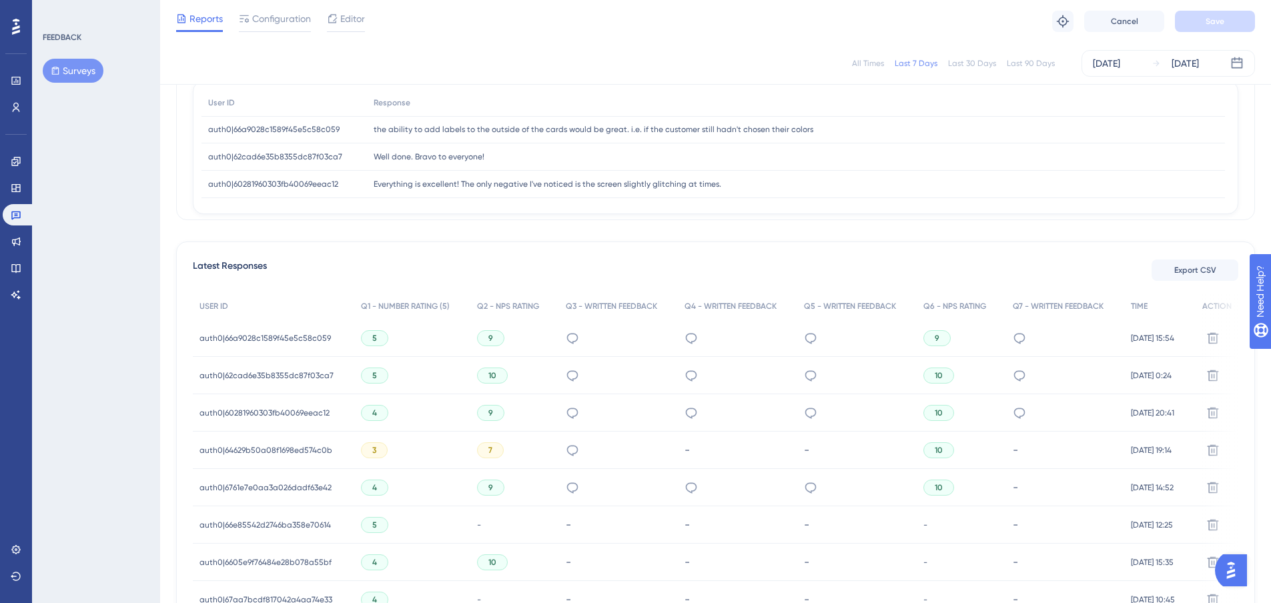
click at [316, 342] on span "auth0|66a9028c1589f45e5c58c059" at bounding box center [264, 338] width 131 height 11
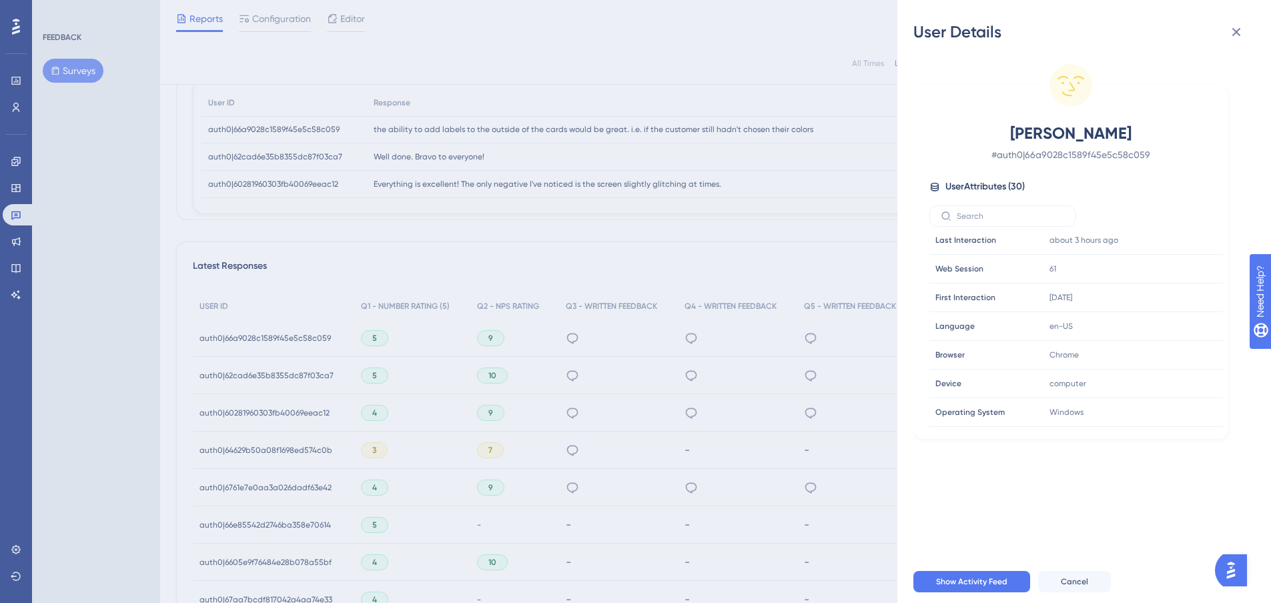
scroll to position [67, 0]
click at [0, 0] on div "User Details [PERSON_NAME] # auth0|66a9028c1589f45e5c58c059 User Attributes ( 3…" at bounding box center [0, 0] width 0 height 0
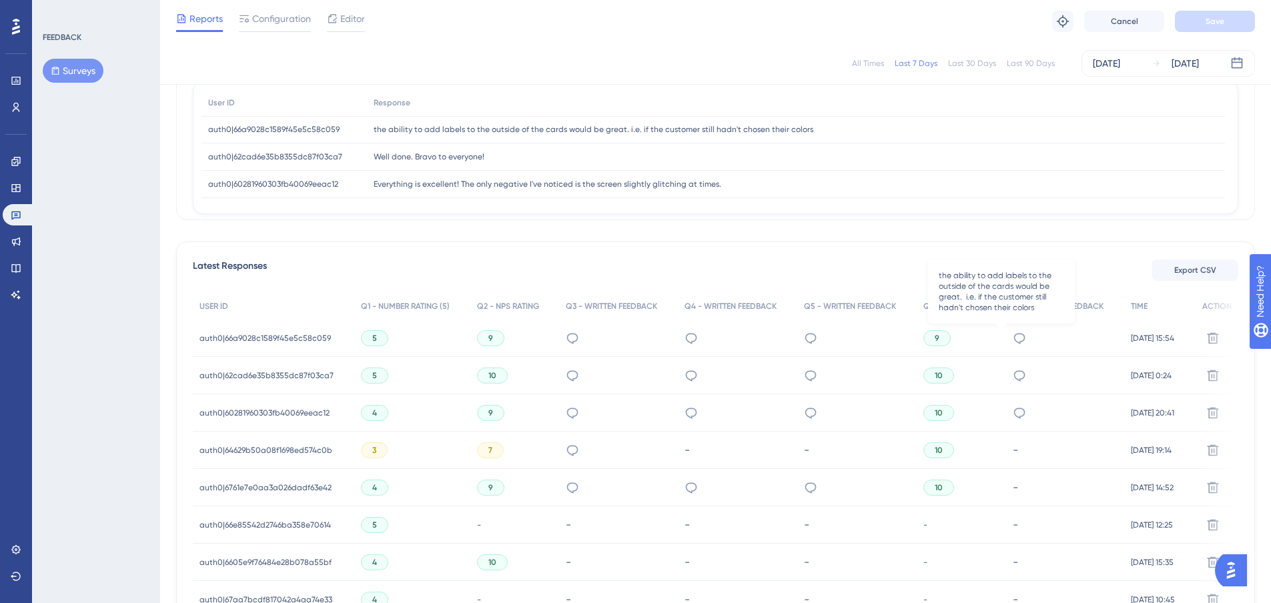
click at [1013, 338] on icon at bounding box center [1019, 338] width 13 height 13
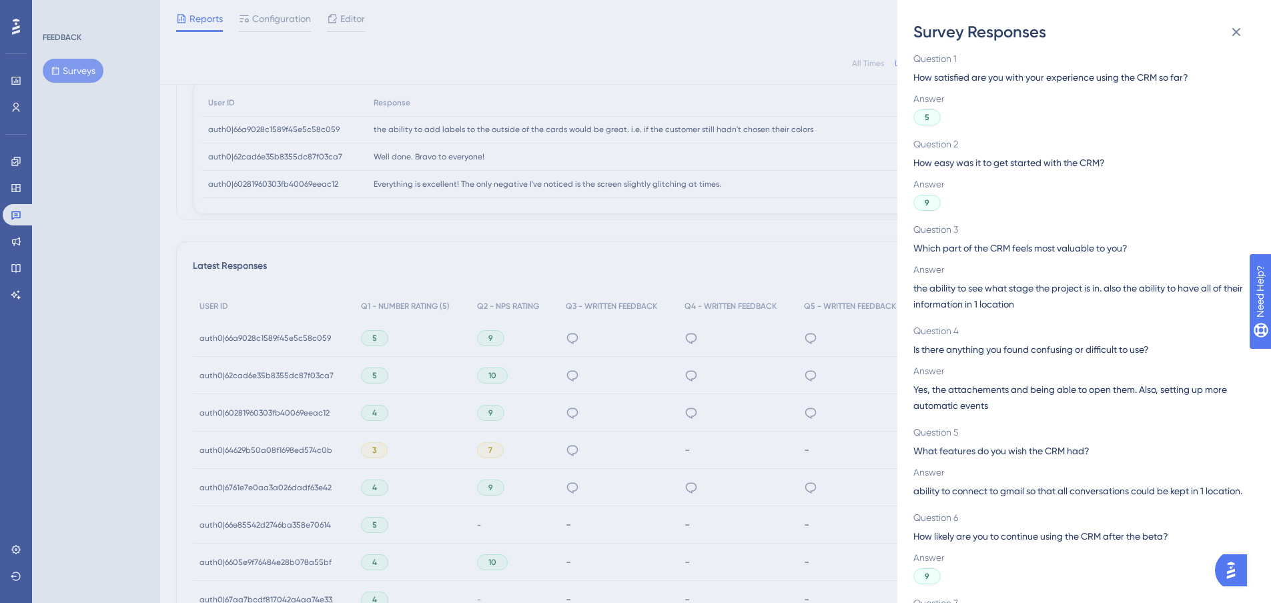
scroll to position [145, 0]
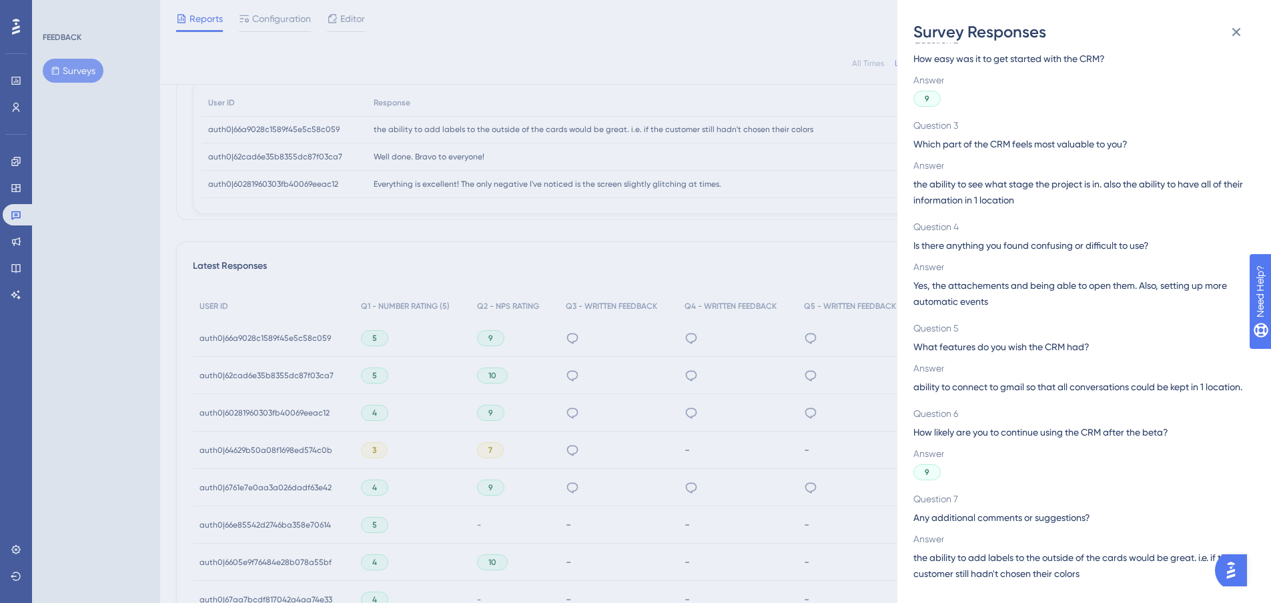
click at [0, 0] on div "Survey Responses auth0|66a9028c1589f45e5c58c059 Question 1 How satisfied are yo…" at bounding box center [0, 0] width 0 height 0
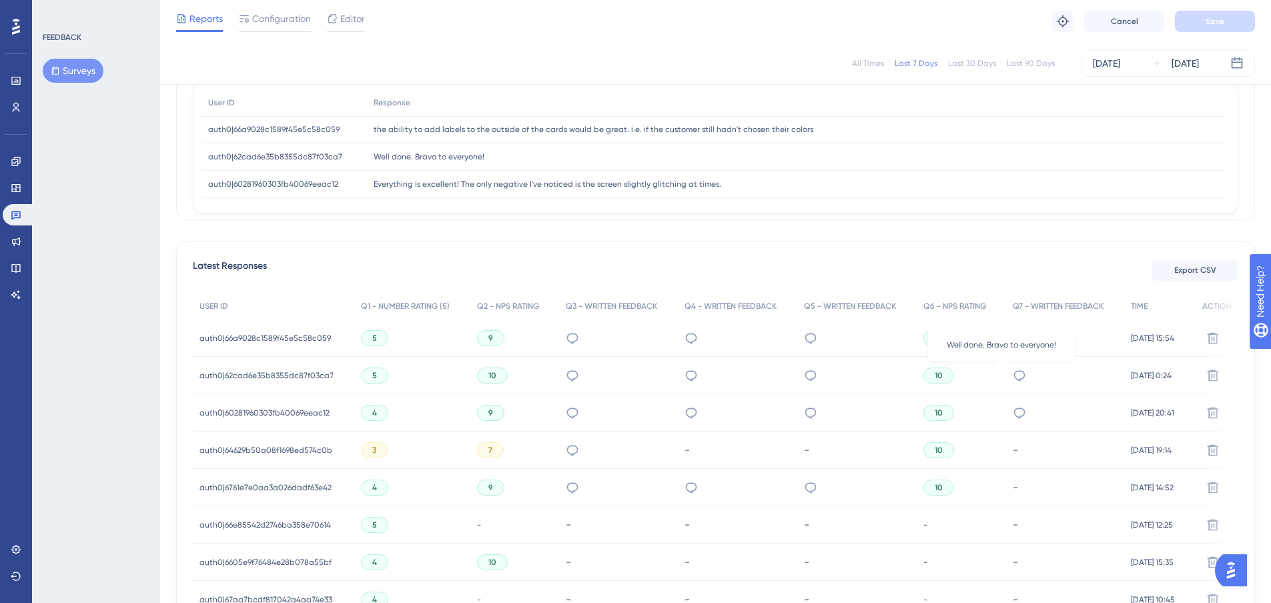
click at [1013, 378] on icon at bounding box center [1019, 375] width 13 height 13
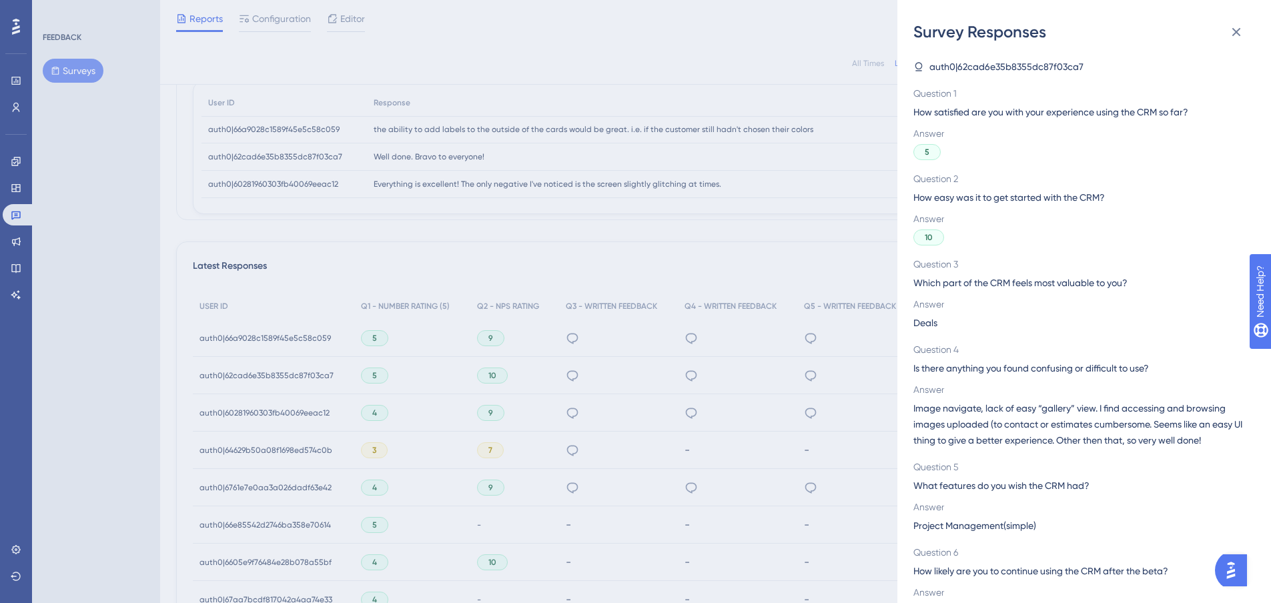
click at [0, 0] on div "Survey Responses auth0|62cad6e35b8355dc87f03ca7 Question 1 How satisfied are yo…" at bounding box center [0, 0] width 0 height 0
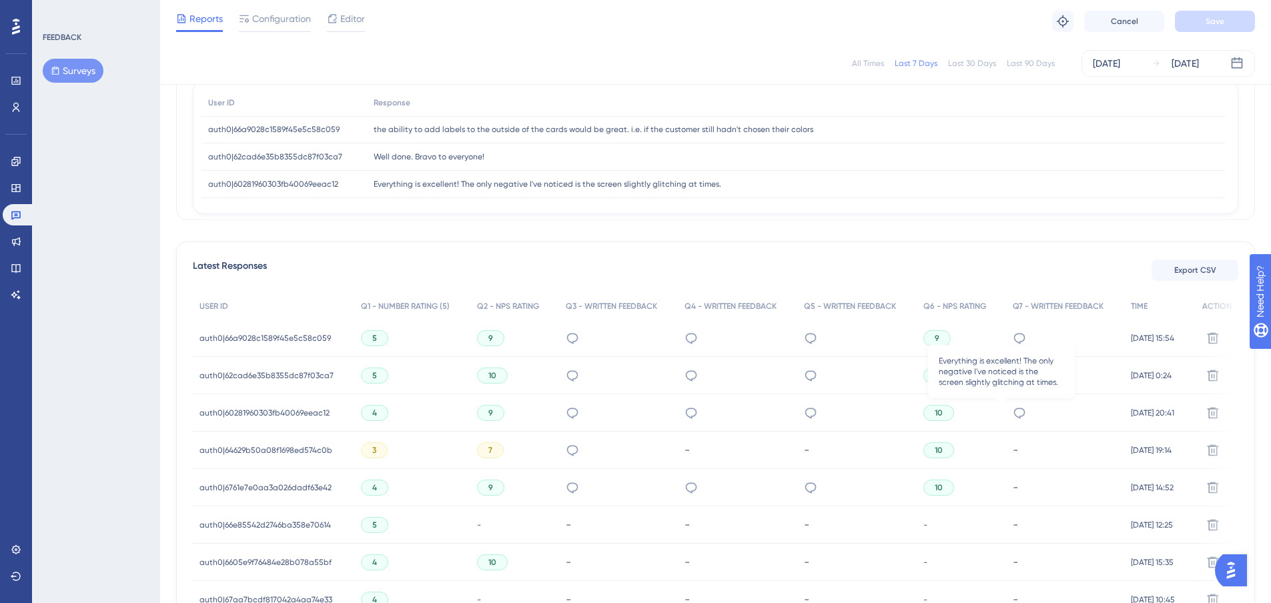
click at [1013, 415] on icon at bounding box center [1019, 412] width 13 height 13
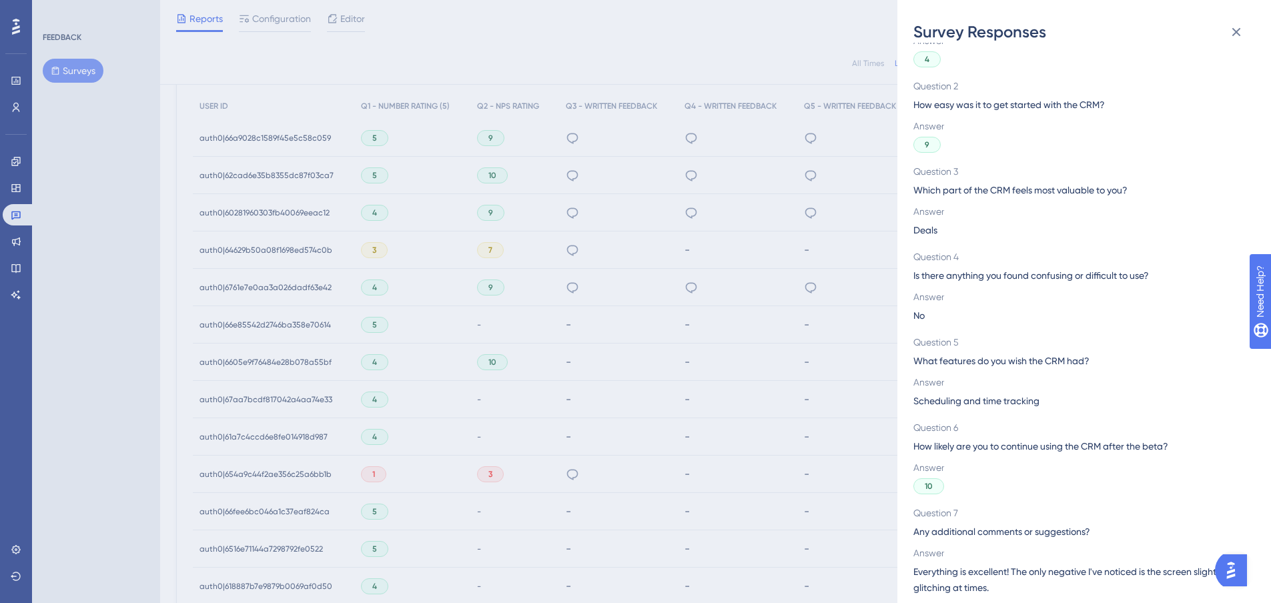
scroll to position [97, 0]
drag, startPoint x: 857, startPoint y: 434, endPoint x: 867, endPoint y: 426, distance: 12.8
click at [0, 0] on div "Survey Responses auth0|60281960303fb40069eeac12 Question 1 How satisfied are yo…" at bounding box center [0, 0] width 0 height 0
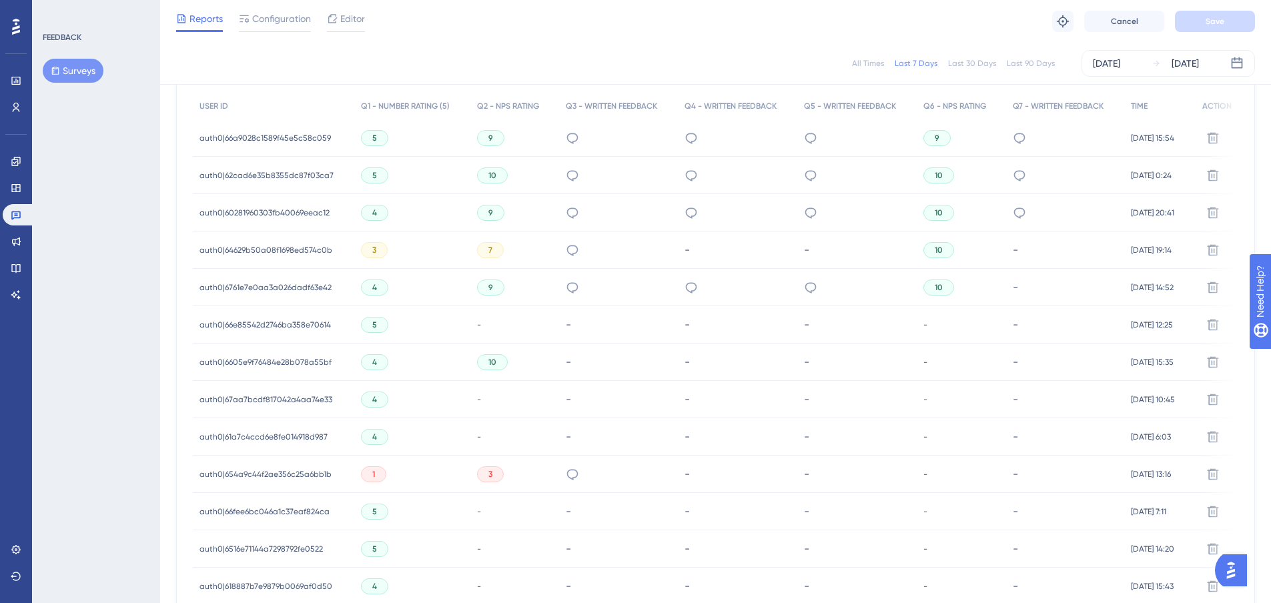
click at [313, 213] on span "auth0|60281960303fb40069eeac12" at bounding box center [264, 212] width 130 height 11
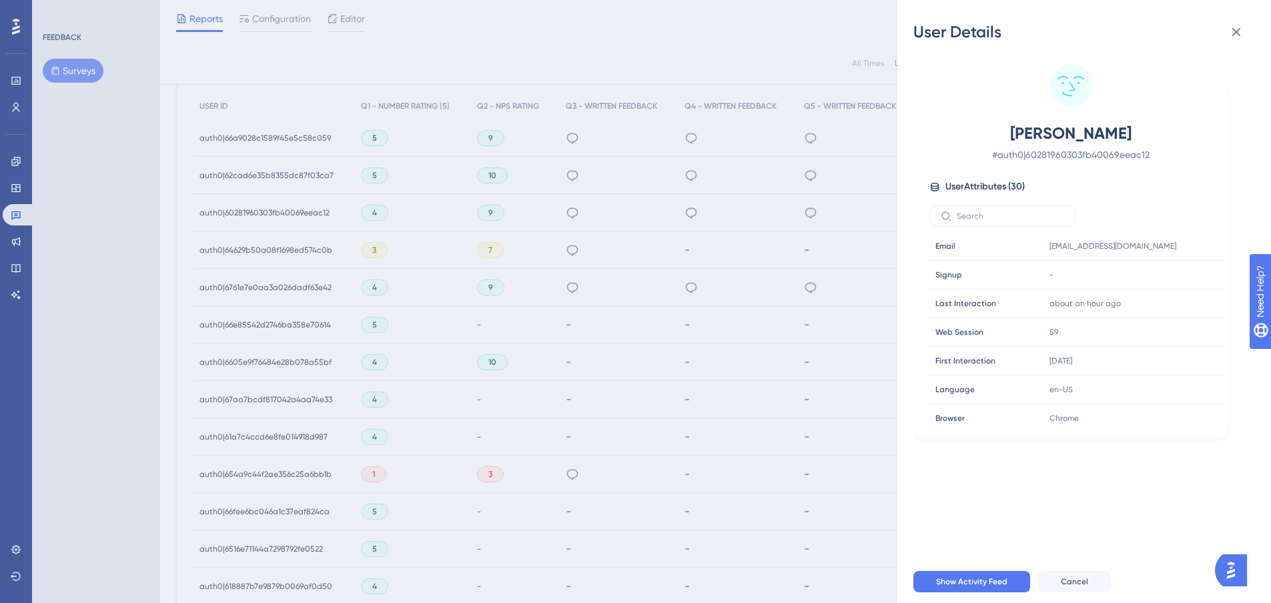
click at [0, 0] on div "User Details [PERSON_NAME] # auth0|60281960303fb40069eeac12 User Attributes ( 3…" at bounding box center [0, 0] width 0 height 0
